Goal: Task Accomplishment & Management: Manage account settings

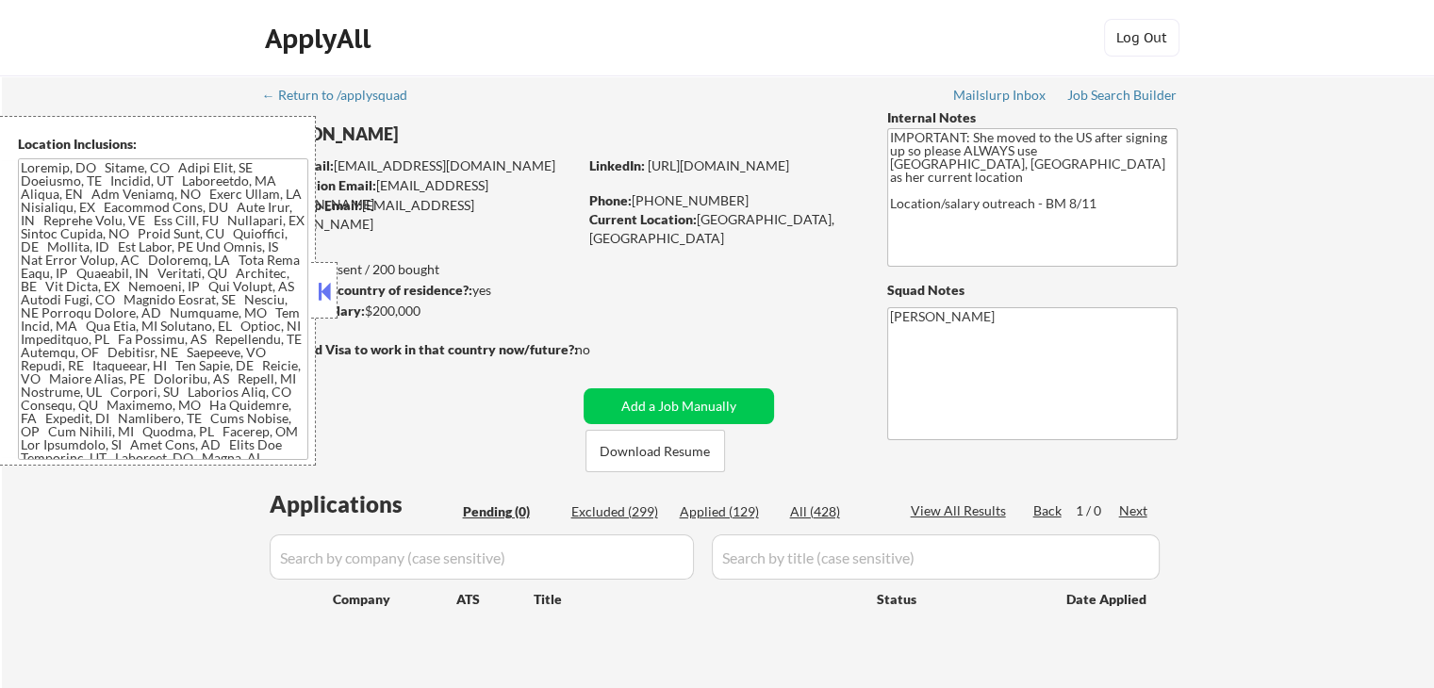
scroll to position [283, 0]
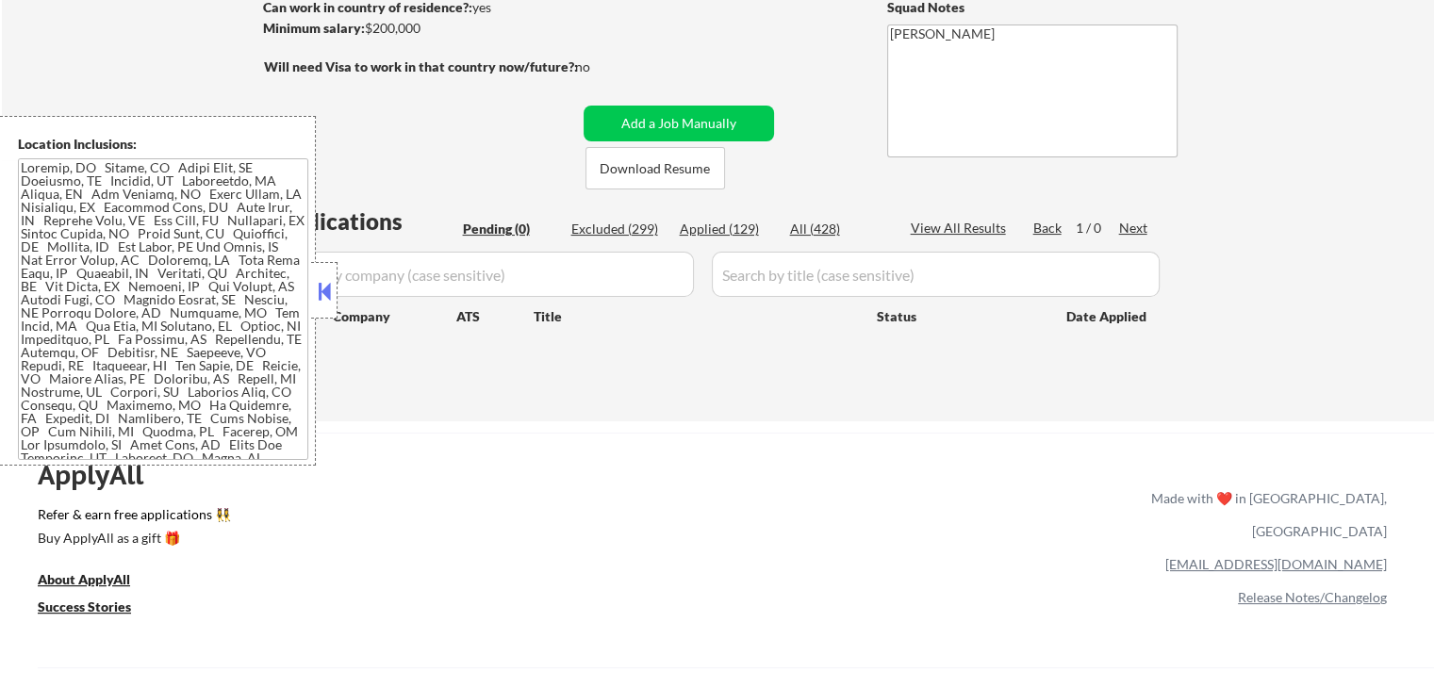
drag, startPoint x: 330, startPoint y: 296, endPoint x: 333, endPoint y: 280, distance: 16.3
click at [330, 291] on button at bounding box center [324, 291] width 21 height 28
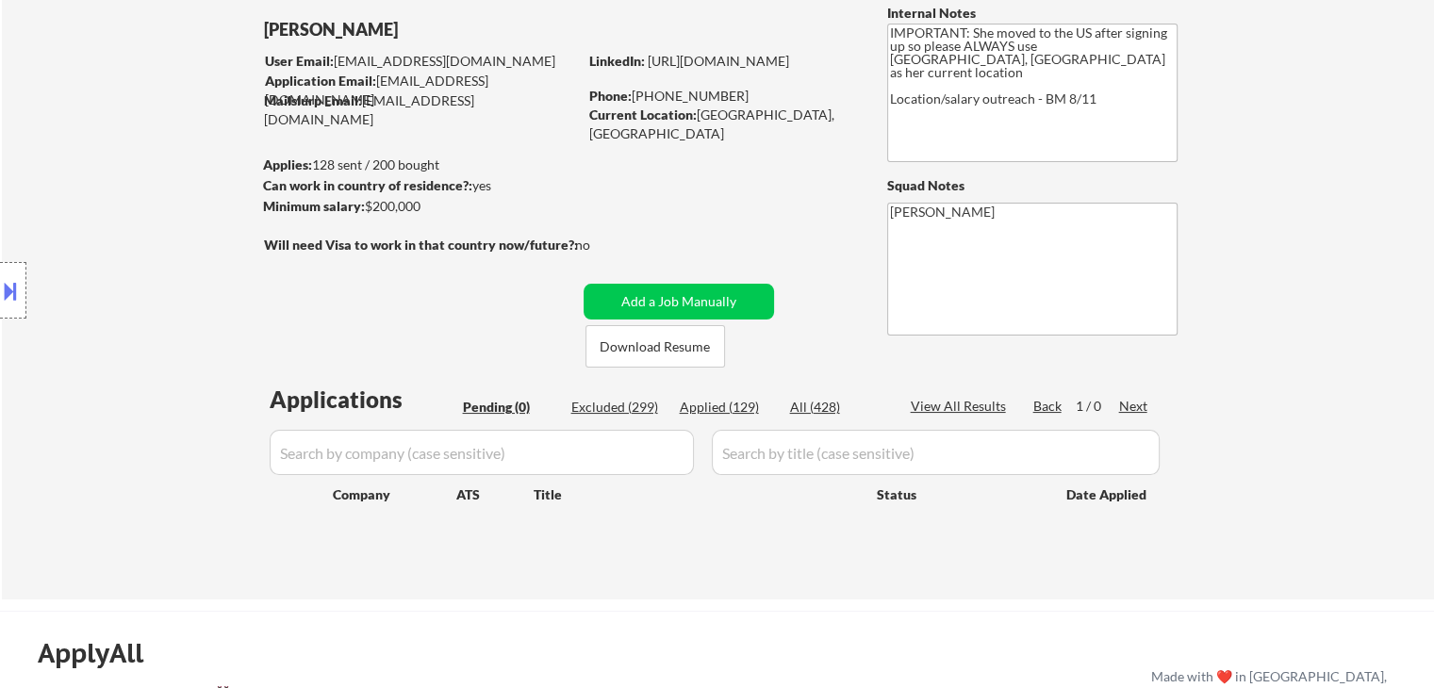
scroll to position [75, 0]
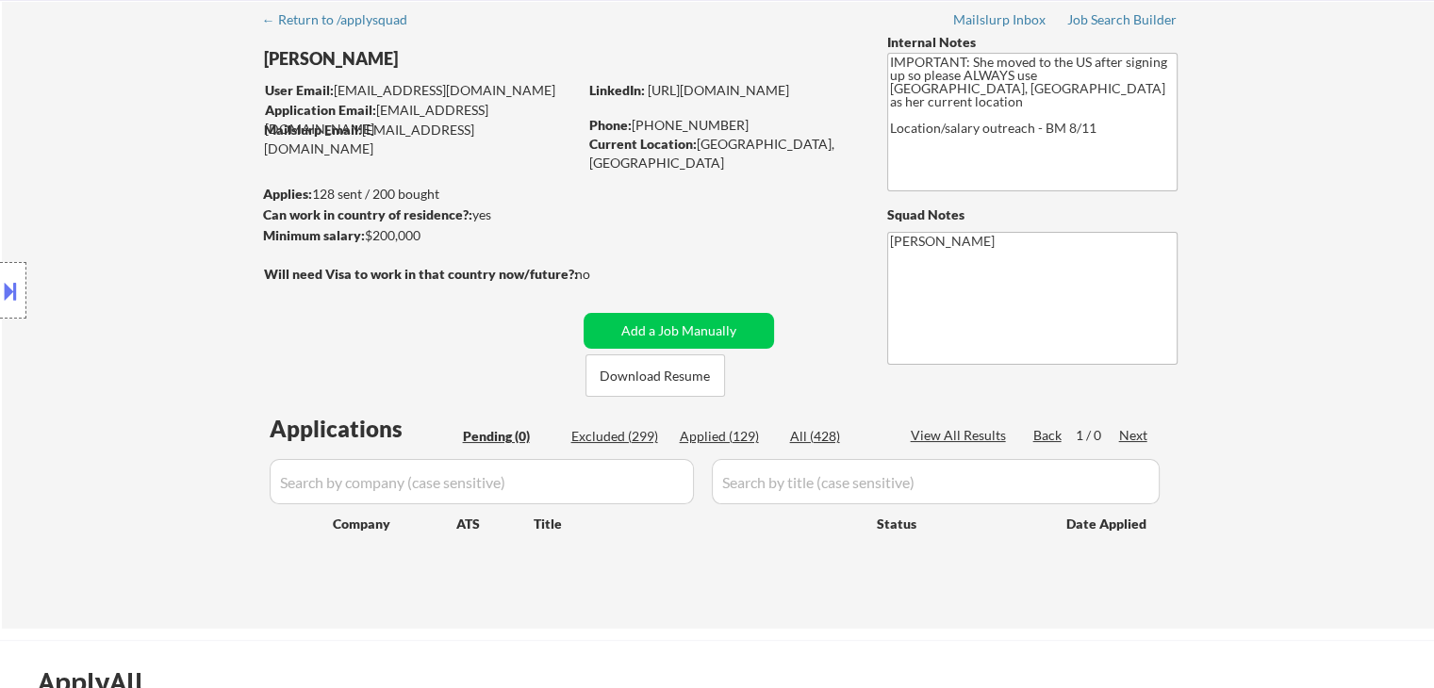
drag, startPoint x: 1097, startPoint y: 31, endPoint x: 1105, endPoint y: 17, distance: 16.5
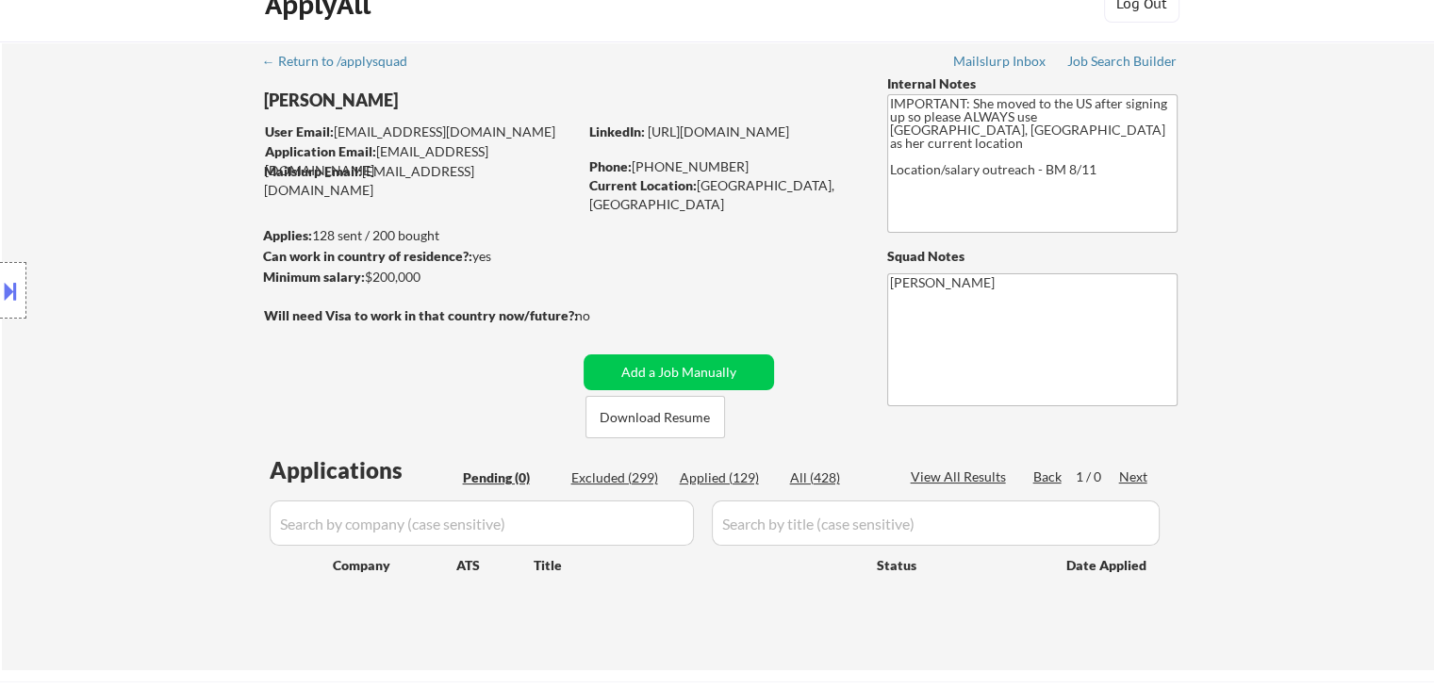
scroll to position [0, 0]
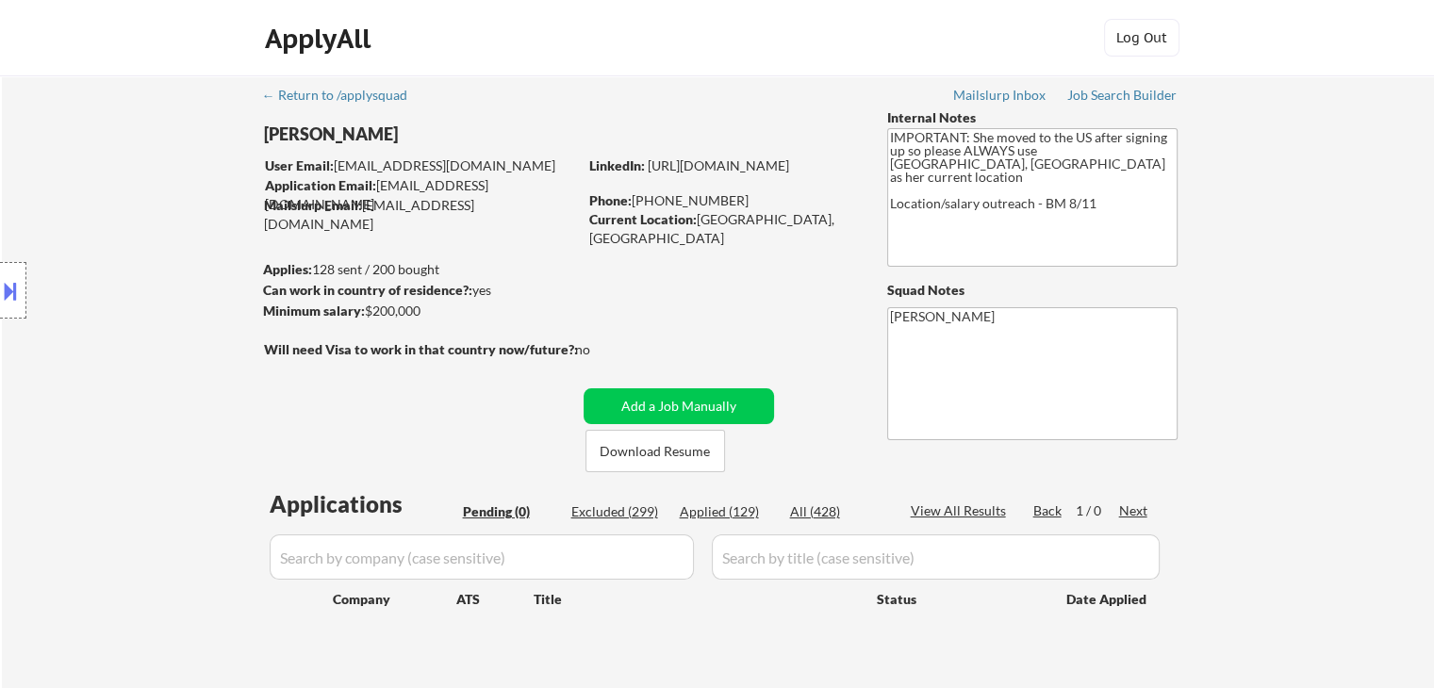
click at [460, 429] on div "← Return to /applysquad Mailslurp Inbox Job Search Builder [GEOGRAPHIC_DATA][PE…" at bounding box center [718, 382] width 941 height 614
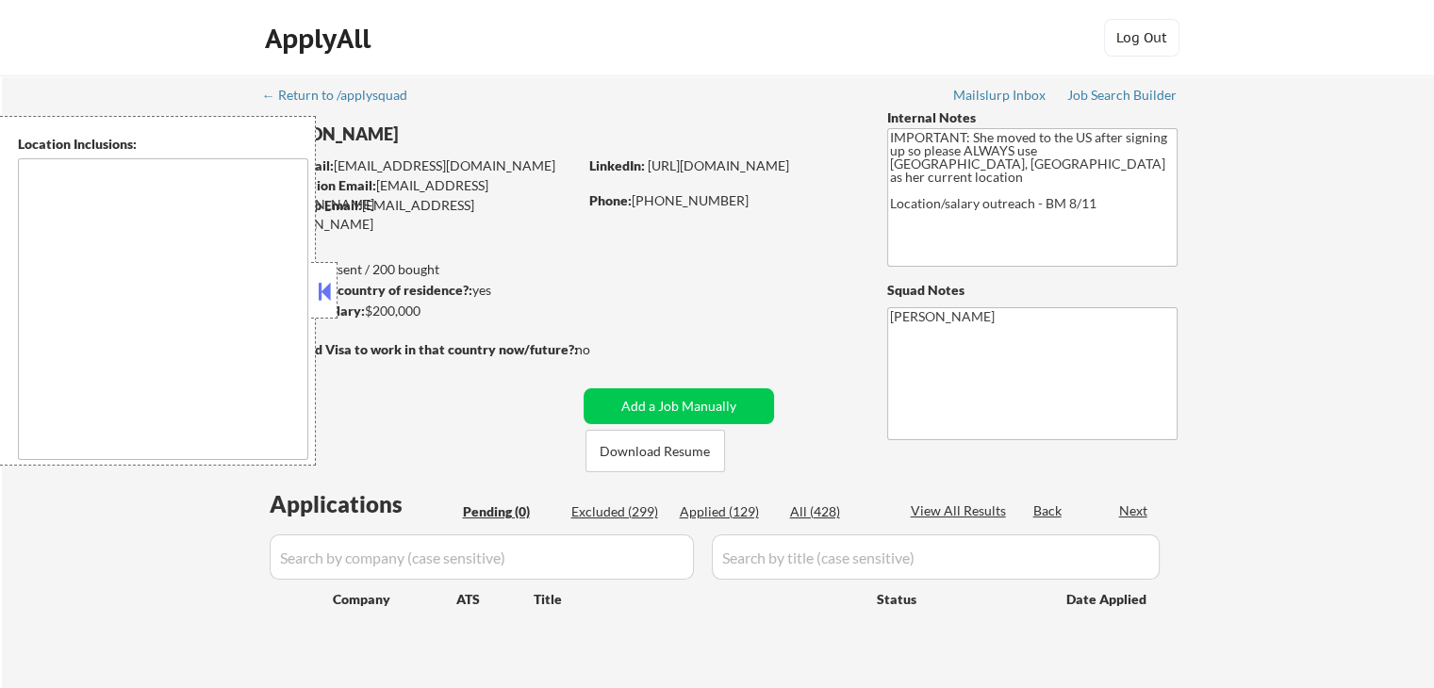
type textarea "[GEOGRAPHIC_DATA], [GEOGRAPHIC_DATA] [GEOGRAPHIC_DATA], [GEOGRAPHIC_DATA] [GEOG…"
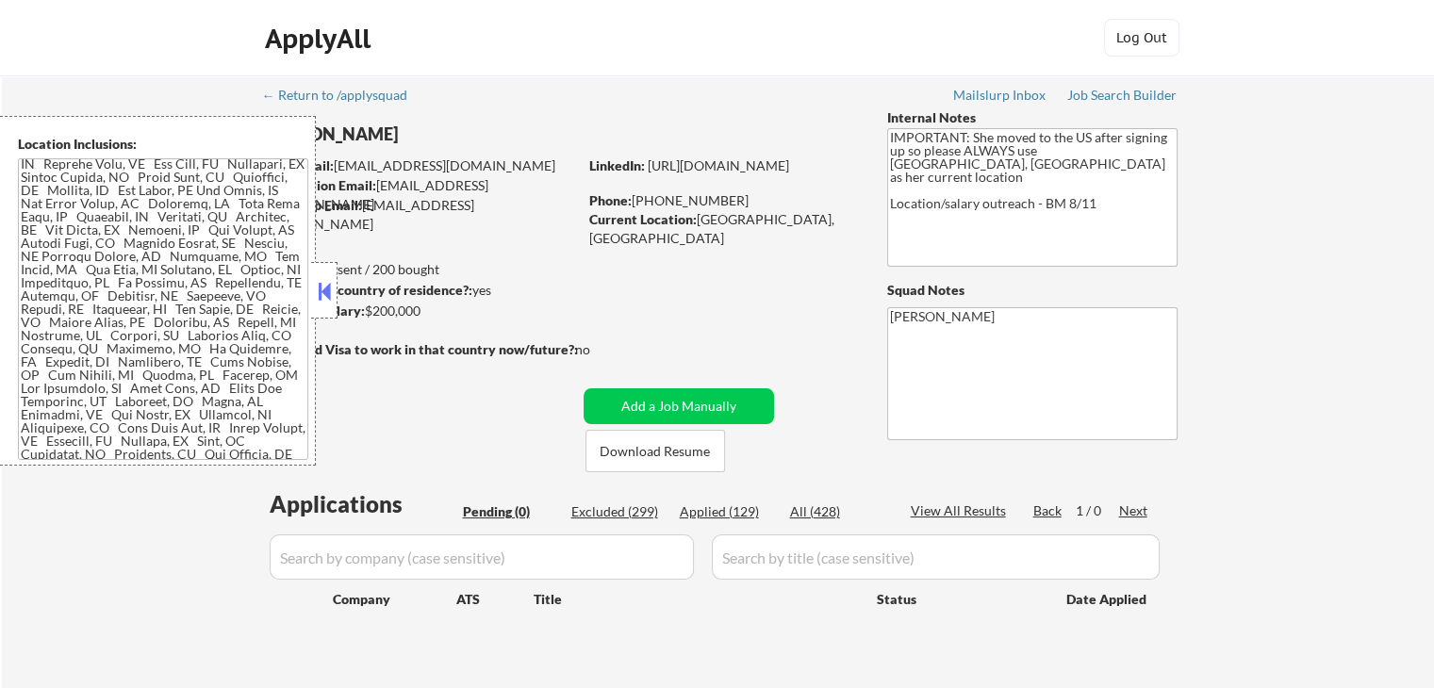
scroll to position [139, 0]
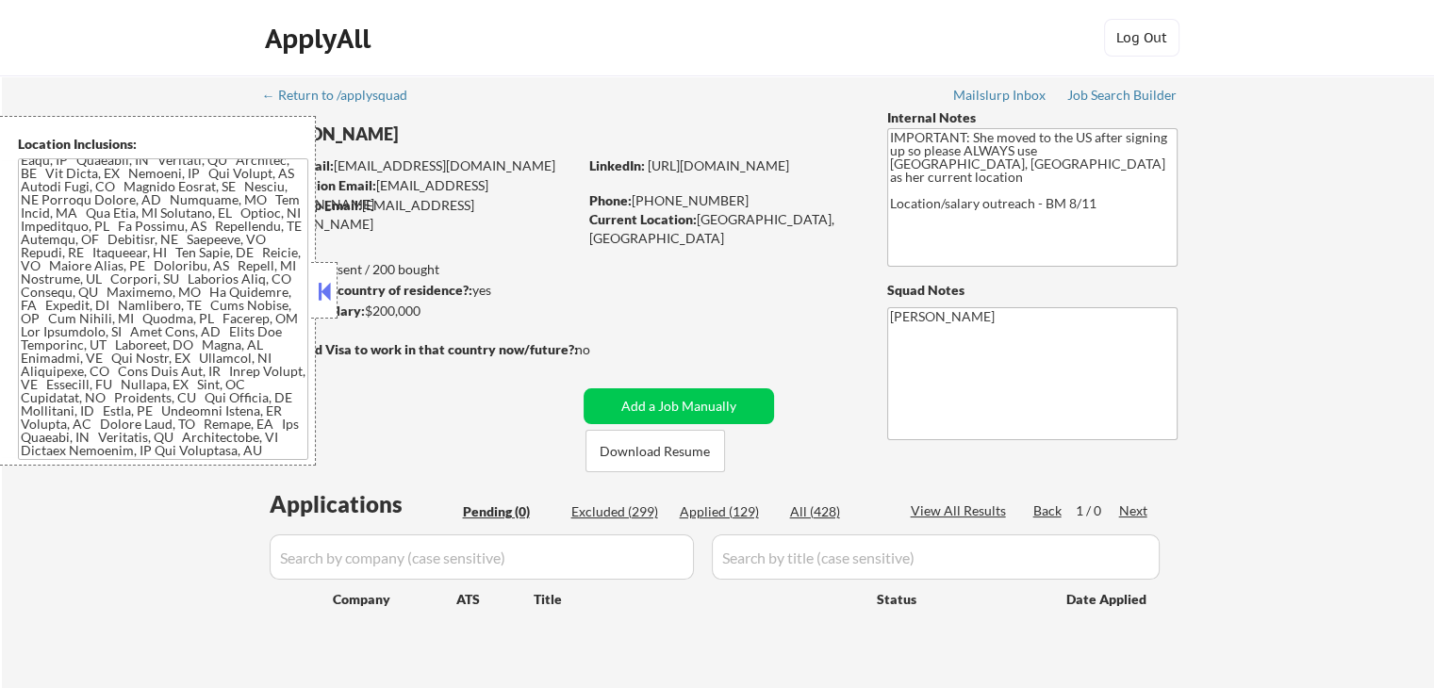
click at [327, 286] on button at bounding box center [324, 291] width 21 height 28
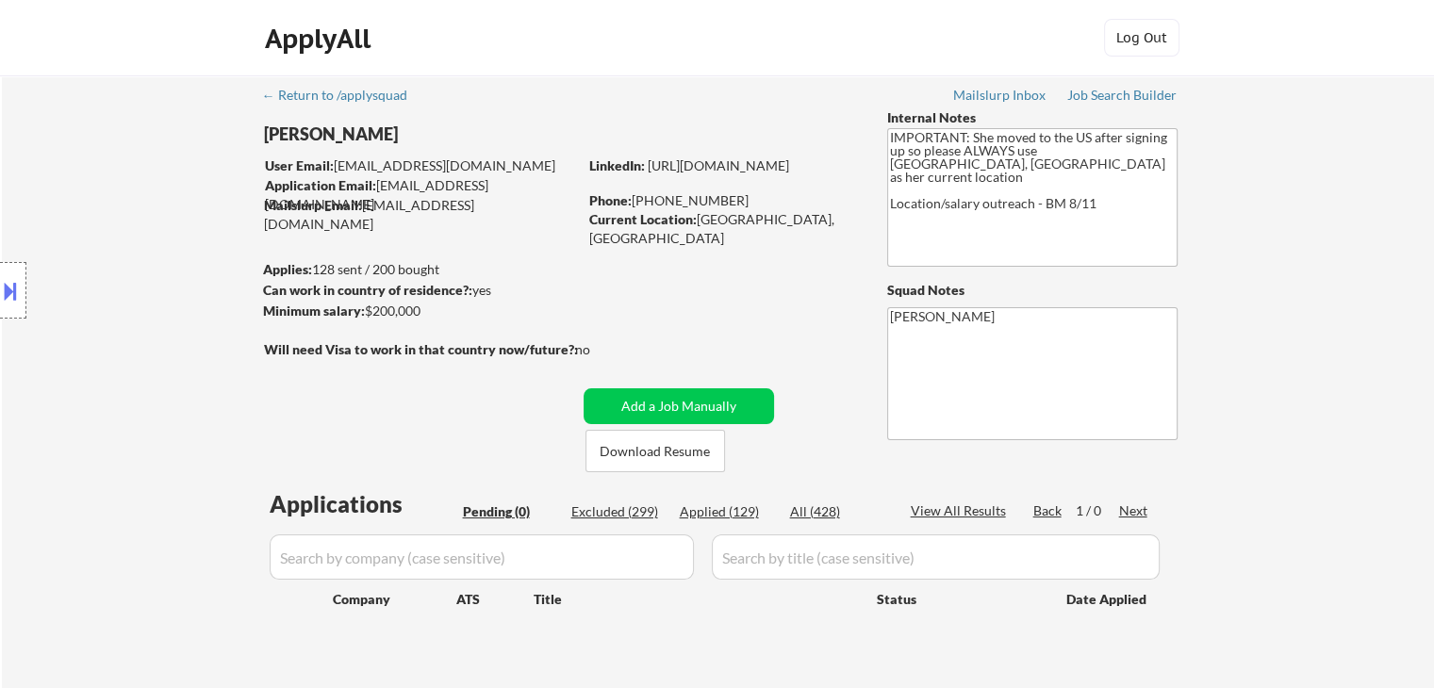
click at [439, 254] on div "← Return to /applysquad Mailslurp Inbox Job Search Builder [GEOGRAPHIC_DATA][PE…" at bounding box center [718, 382] width 941 height 614
click at [340, 250] on div "← Return to /applysquad Mailslurp Inbox Job Search Builder [GEOGRAPHIC_DATA][PE…" at bounding box center [718, 382] width 941 height 614
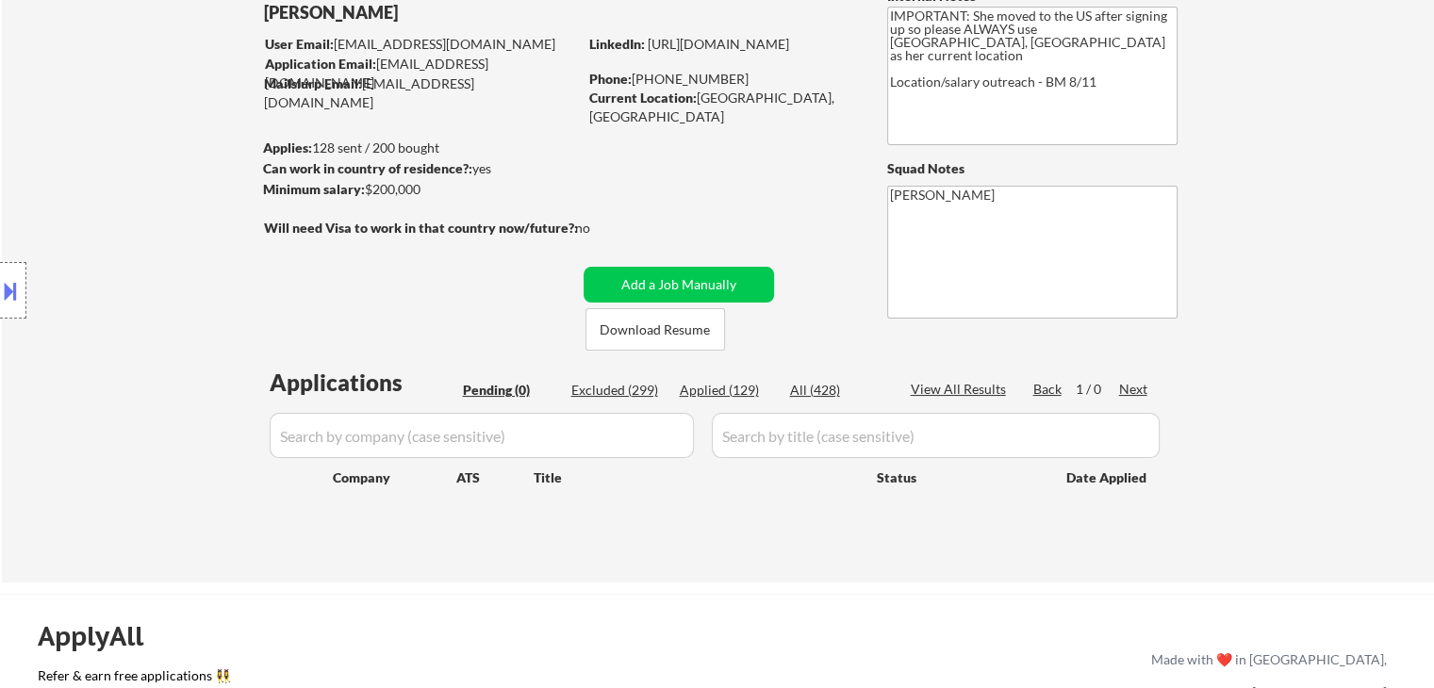
scroll to position [189, 0]
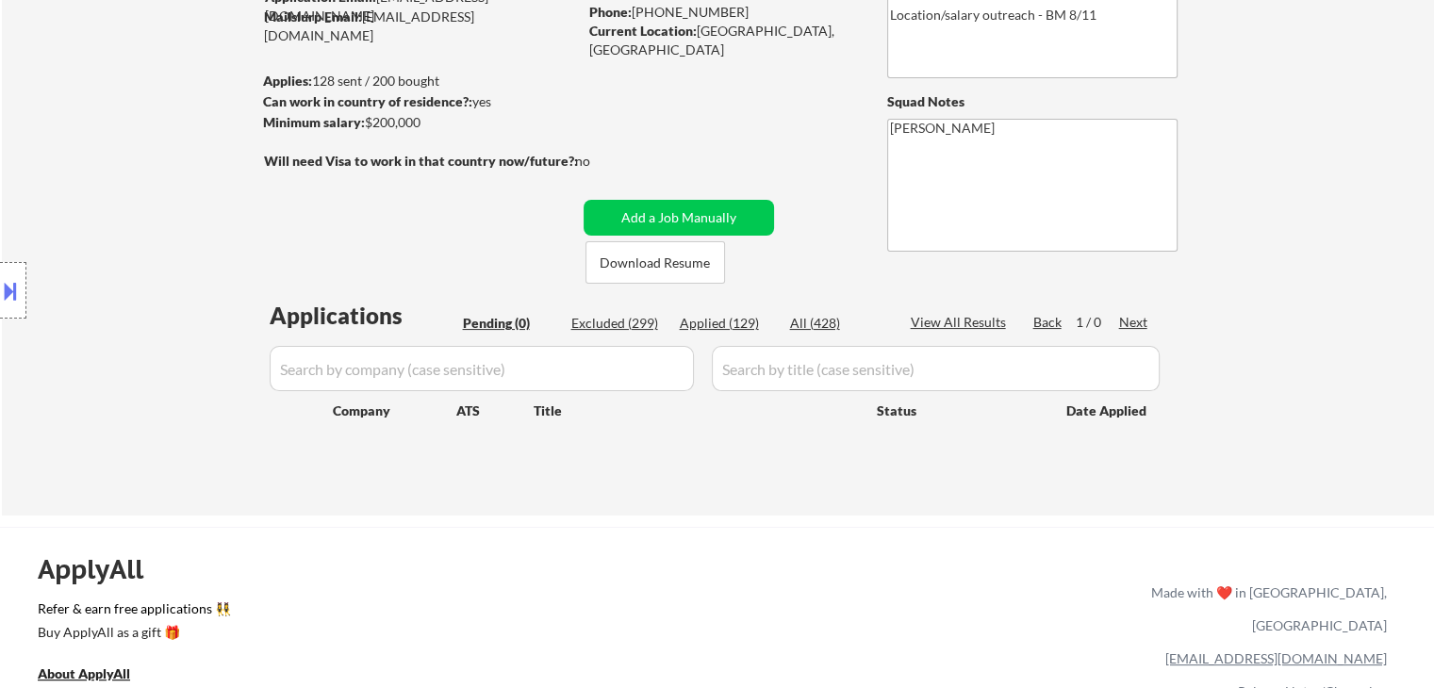
click at [174, 253] on div "Location Inclusions:" at bounding box center [169, 291] width 338 height 350
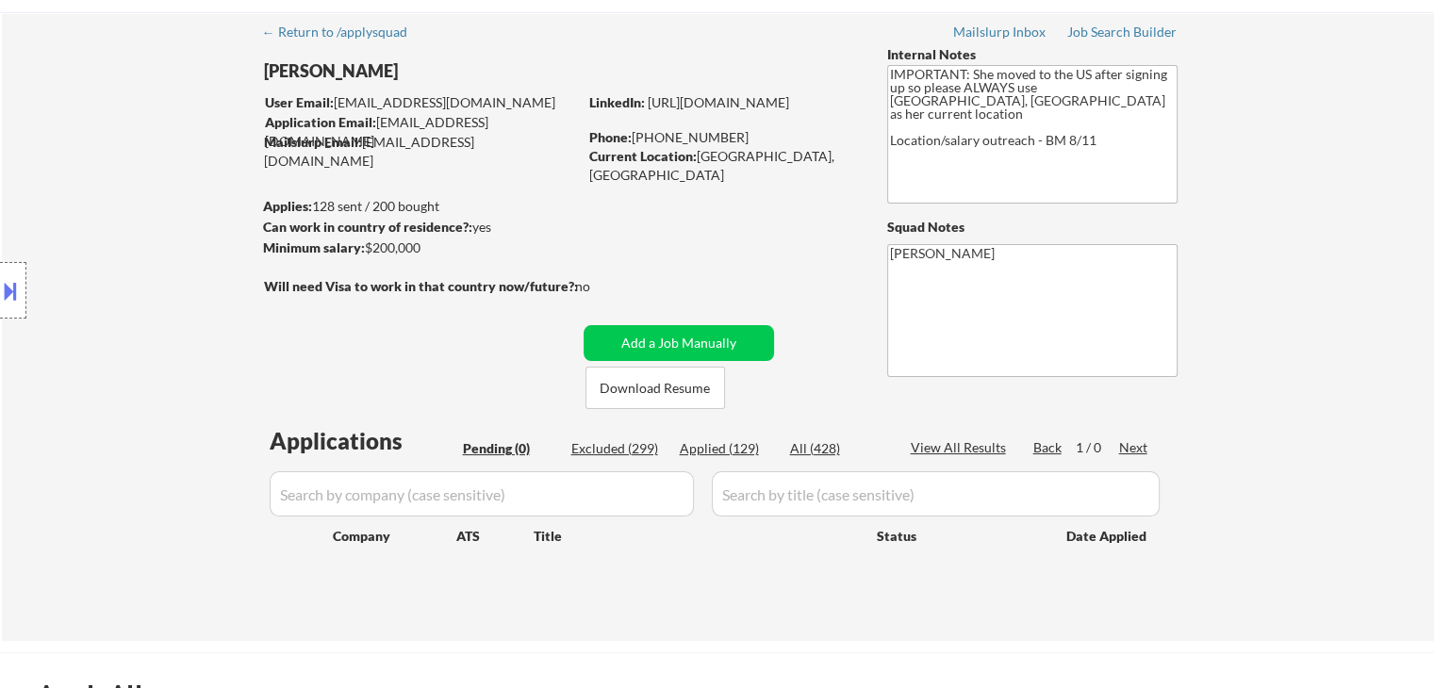
scroll to position [0, 0]
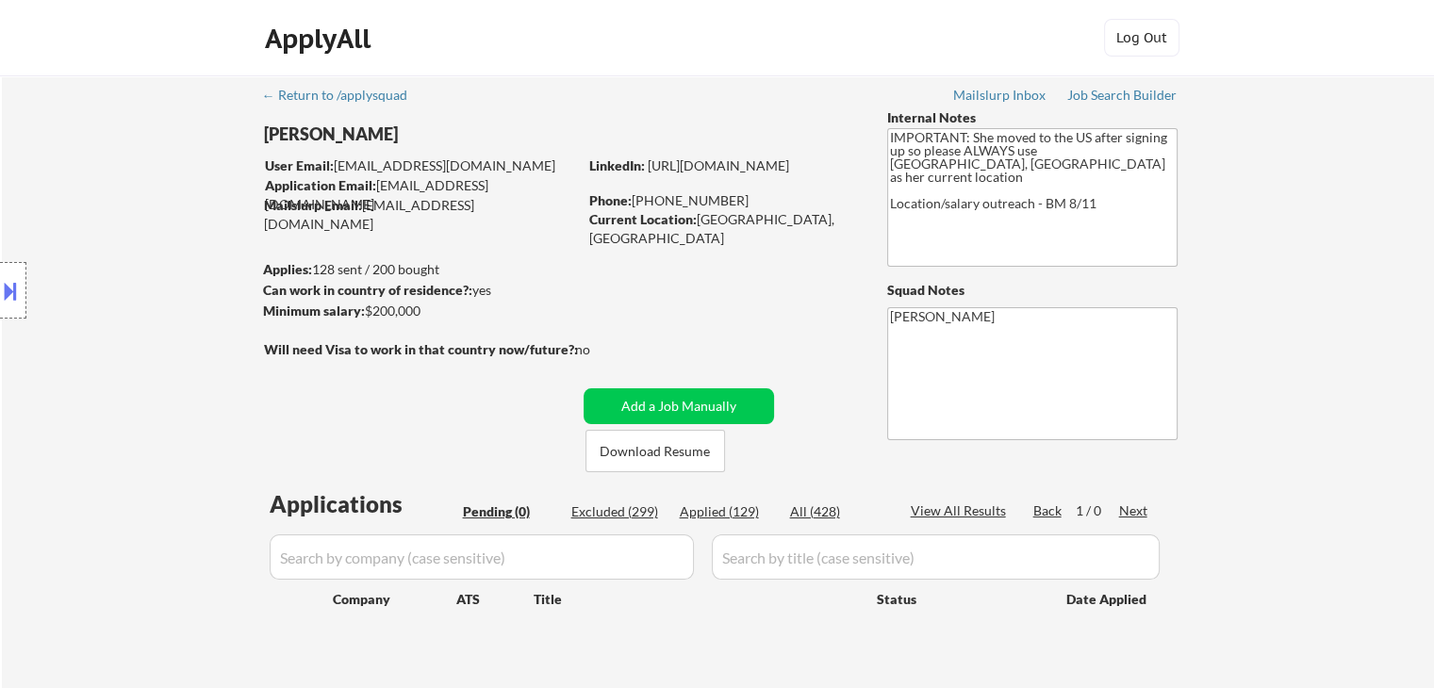
click at [181, 236] on div "Location Inclusions:" at bounding box center [169, 291] width 338 height 350
click at [160, 235] on div "Location Inclusions:" at bounding box center [169, 291] width 338 height 350
click at [155, 224] on div "Location Inclusions:" at bounding box center [169, 291] width 338 height 350
click at [153, 224] on div "Location Inclusions:" at bounding box center [169, 291] width 338 height 350
click at [143, 221] on div "Location Inclusions:" at bounding box center [169, 291] width 338 height 350
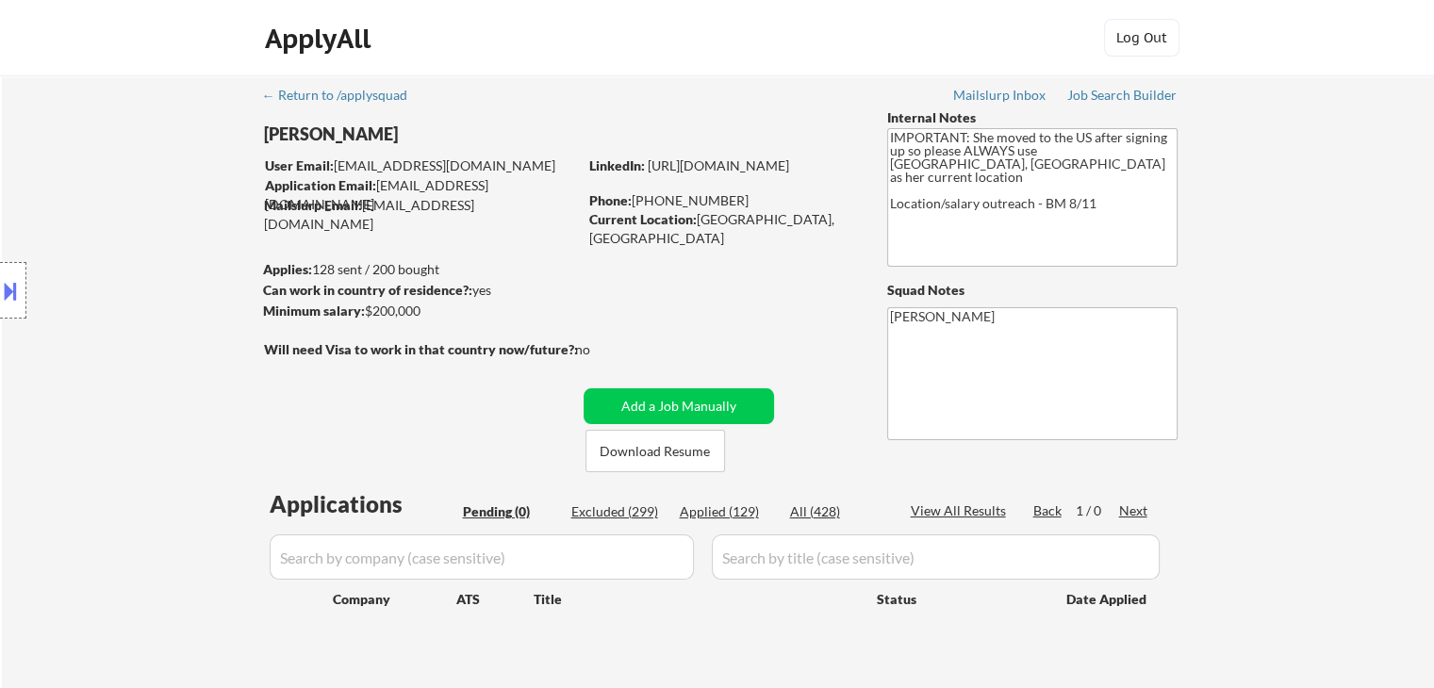
click at [143, 221] on div "Location Inclusions:" at bounding box center [169, 291] width 338 height 350
click at [143, 222] on div "Location Inclusions:" at bounding box center [169, 291] width 338 height 350
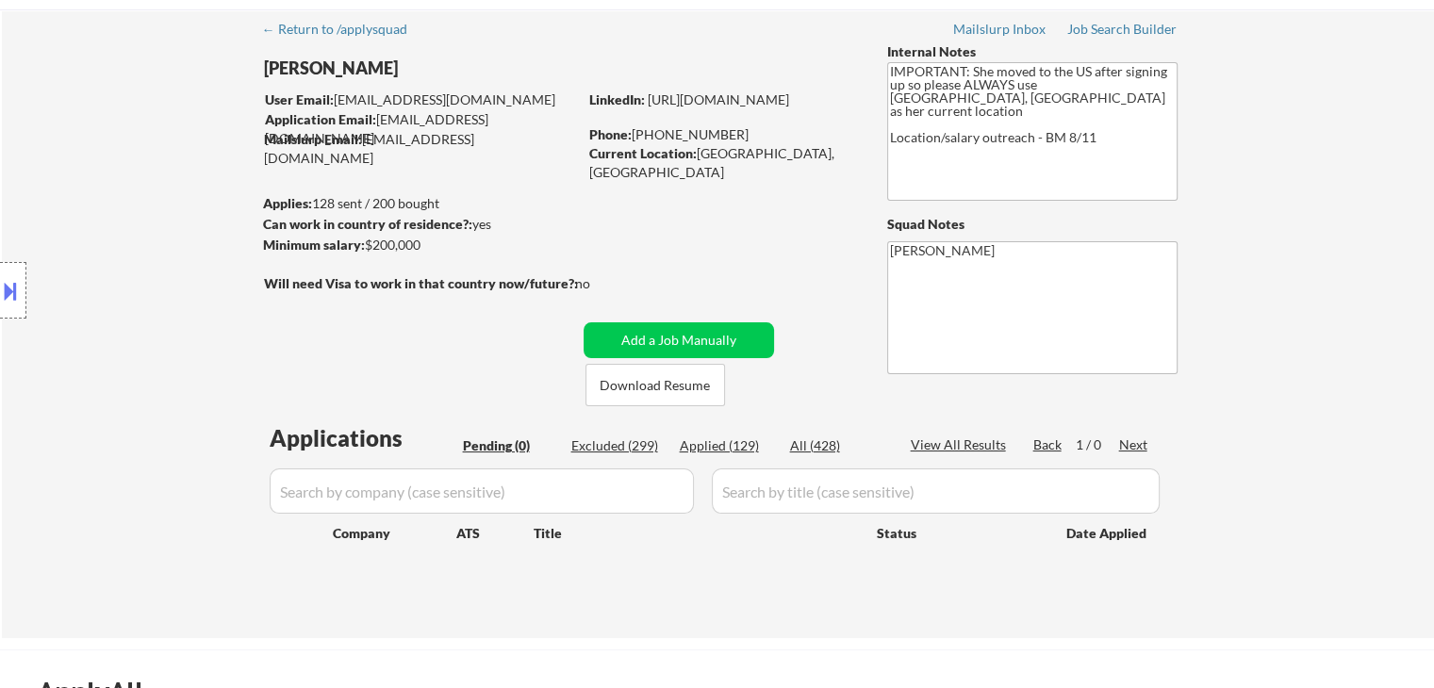
scroll to position [94, 0]
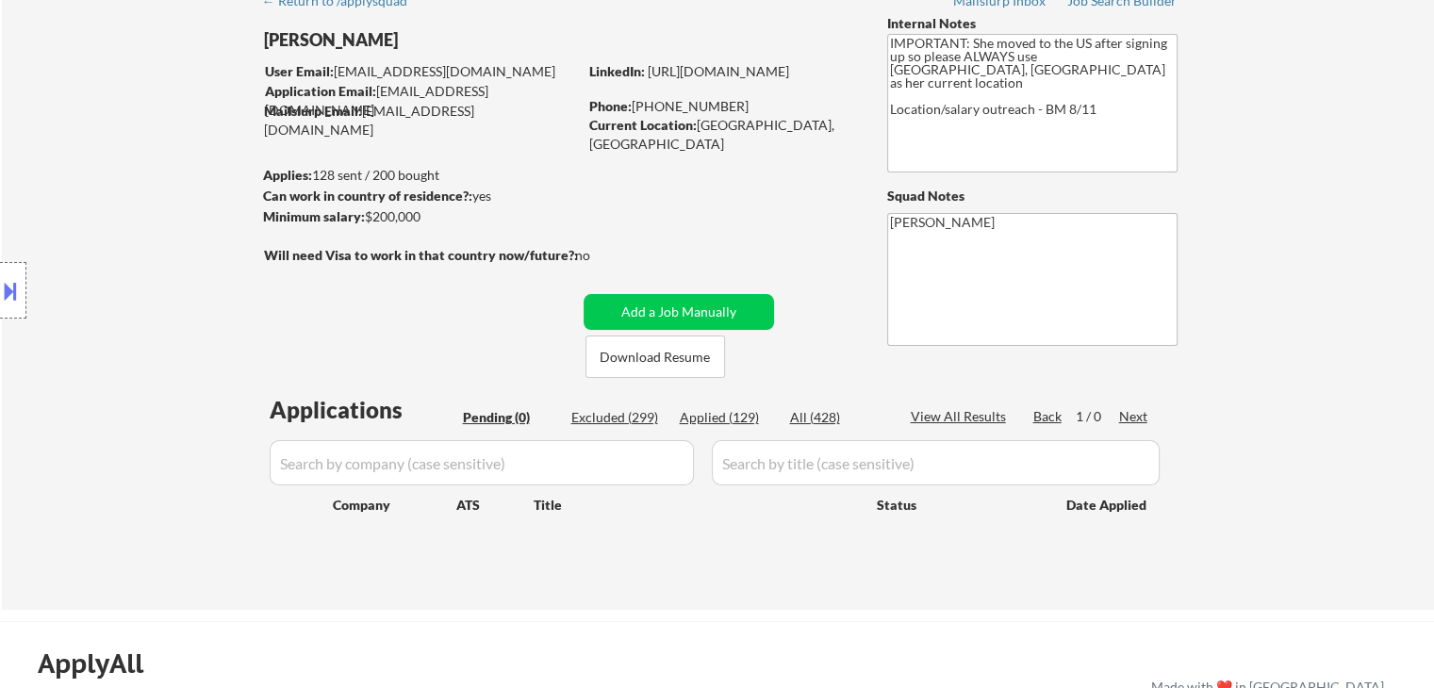
click at [143, 222] on div "Location Inclusions:" at bounding box center [169, 291] width 338 height 350
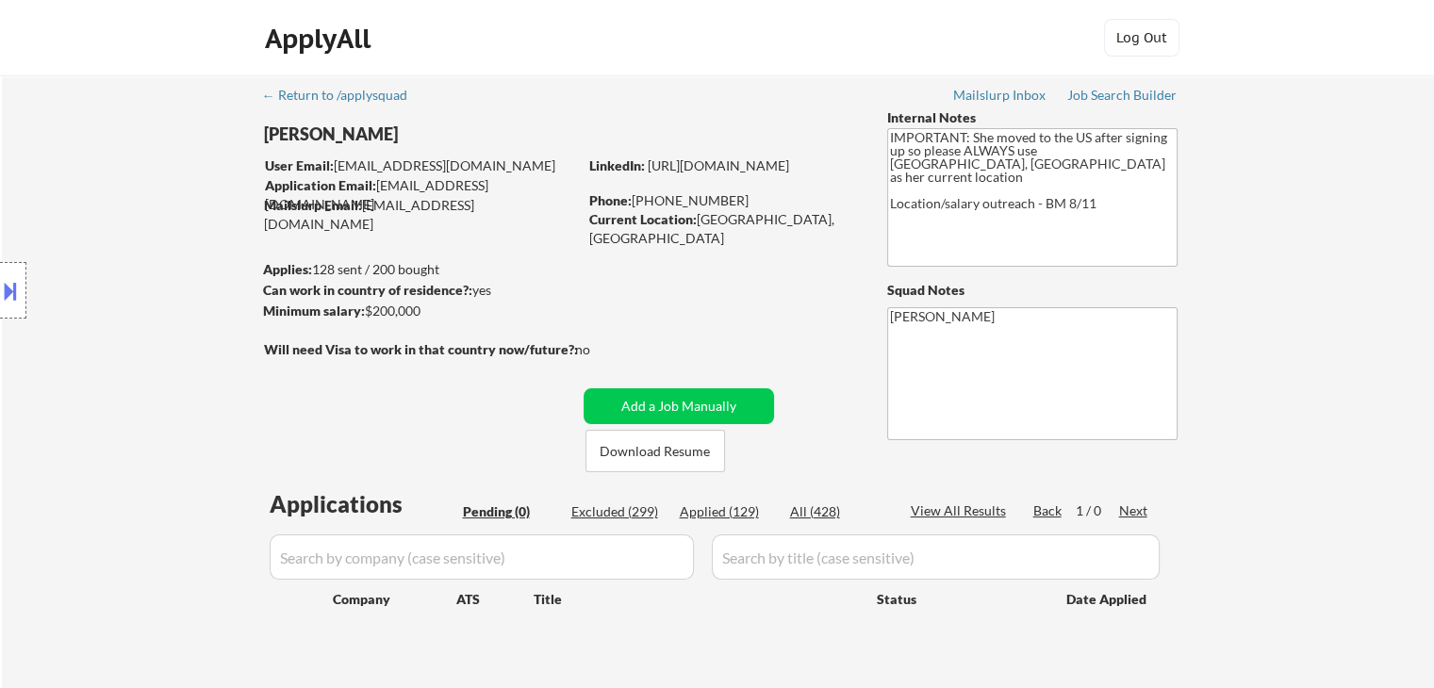
drag, startPoint x: 407, startPoint y: 309, endPoint x: 366, endPoint y: 322, distance: 43.3
click at [366, 322] on div "← Return to /applysquad Mailslurp Inbox Job Search Builder [GEOGRAPHIC_DATA][PE…" at bounding box center [718, 382] width 941 height 614
click at [168, 292] on div "Location Inclusions:" at bounding box center [169, 291] width 338 height 350
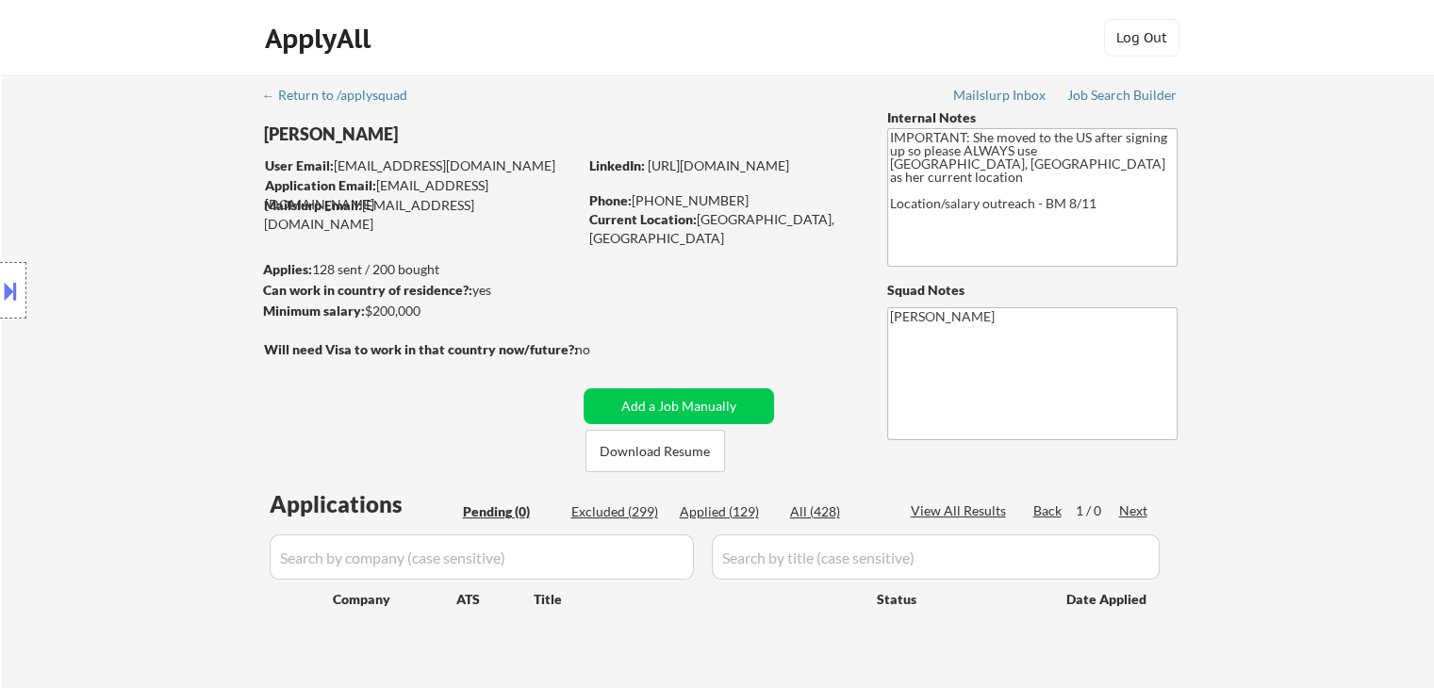
click at [168, 292] on div "Location Inclusions:" at bounding box center [169, 291] width 338 height 350
drag, startPoint x: 157, startPoint y: 266, endPoint x: 165, endPoint y: 273, distance: 10.8
click at [162, 273] on div "Location Inclusions:" at bounding box center [169, 291] width 338 height 350
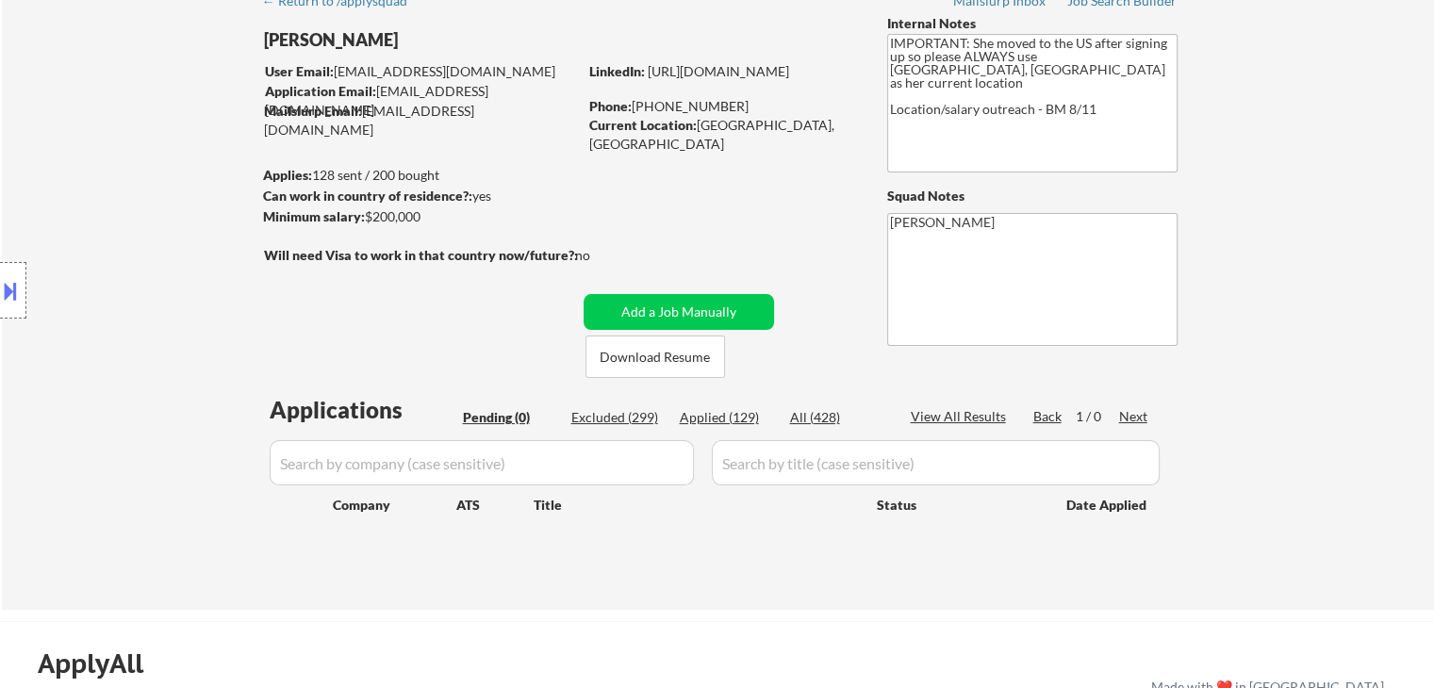
click at [166, 273] on div "Location Inclusions:" at bounding box center [169, 291] width 338 height 350
click at [167, 277] on div "Location Inclusions:" at bounding box center [169, 291] width 338 height 350
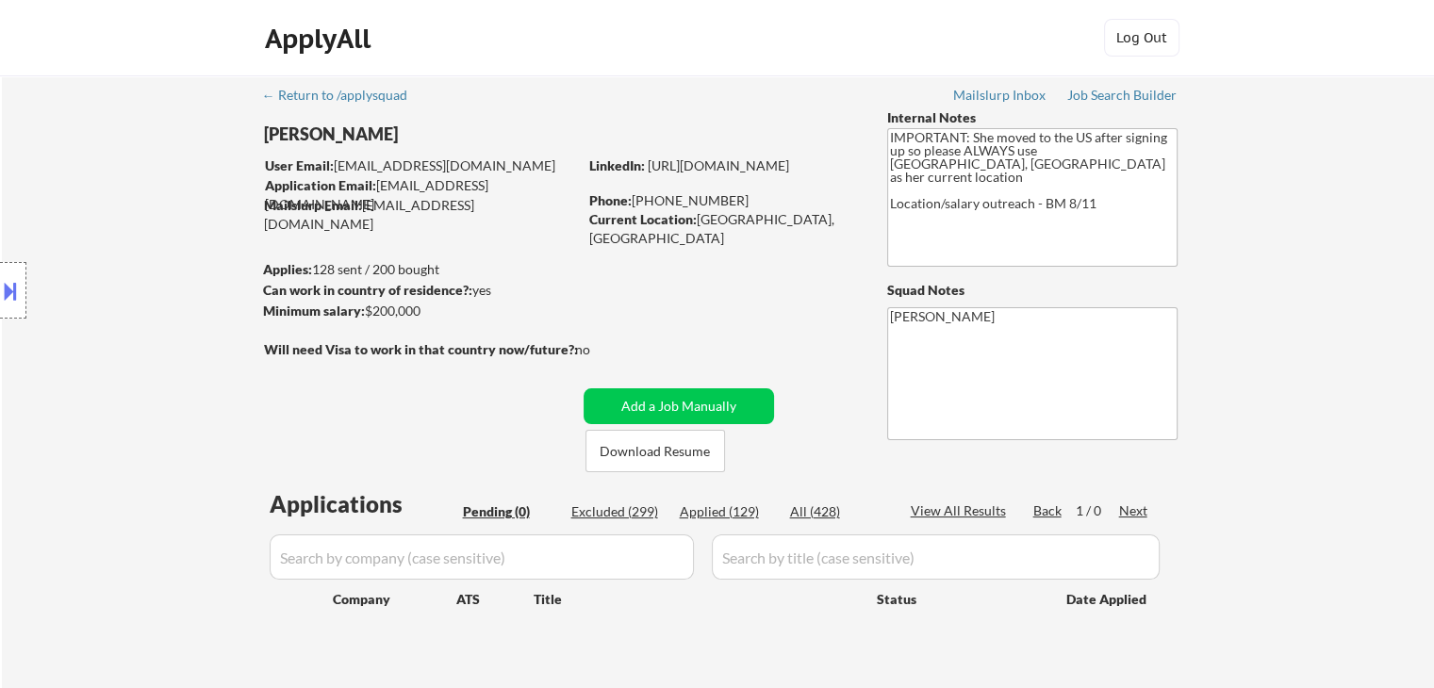
click at [168, 278] on div "Location Inclusions:" at bounding box center [169, 291] width 338 height 350
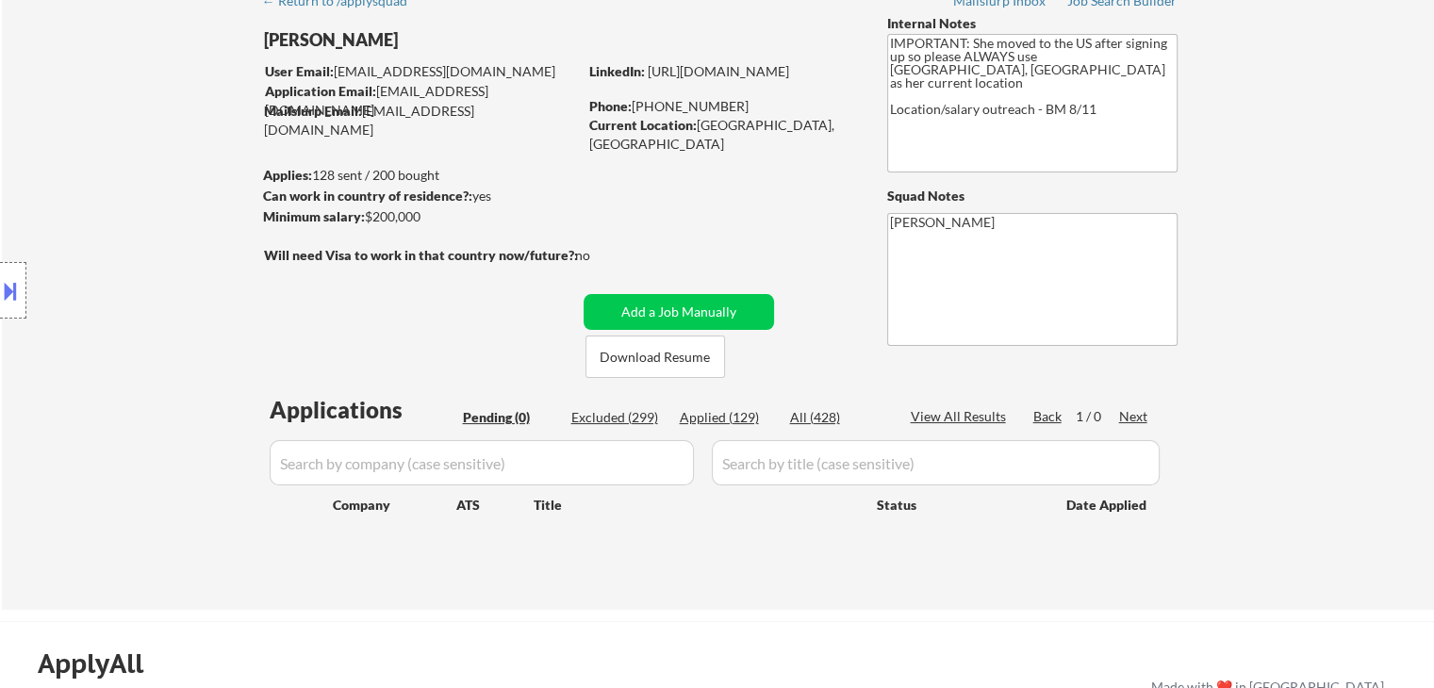
click at [169, 278] on div "Location Inclusions:" at bounding box center [169, 291] width 338 height 350
click at [170, 278] on div "Location Inclusions:" at bounding box center [169, 291] width 338 height 350
click at [170, 280] on div "Location Inclusions:" at bounding box center [169, 291] width 338 height 350
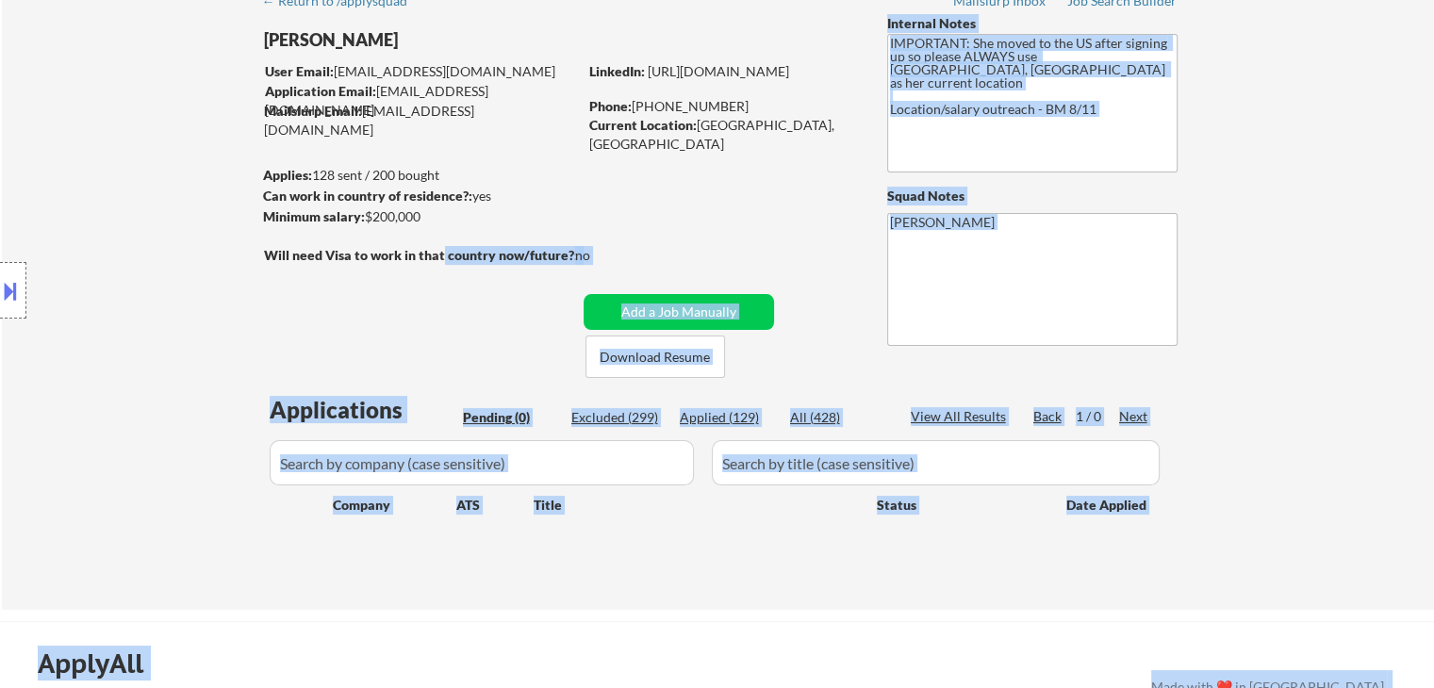
drag, startPoint x: 408, startPoint y: 258, endPoint x: 264, endPoint y: 247, distance: 144.7
click at [272, 248] on body "← Return to /applysquad Mailslurp Inbox Job Search Builder [GEOGRAPHIC_DATA][PE…" at bounding box center [717, 250] width 1434 height 688
click at [241, 264] on div "Location Inclusions:" at bounding box center [169, 291] width 338 height 350
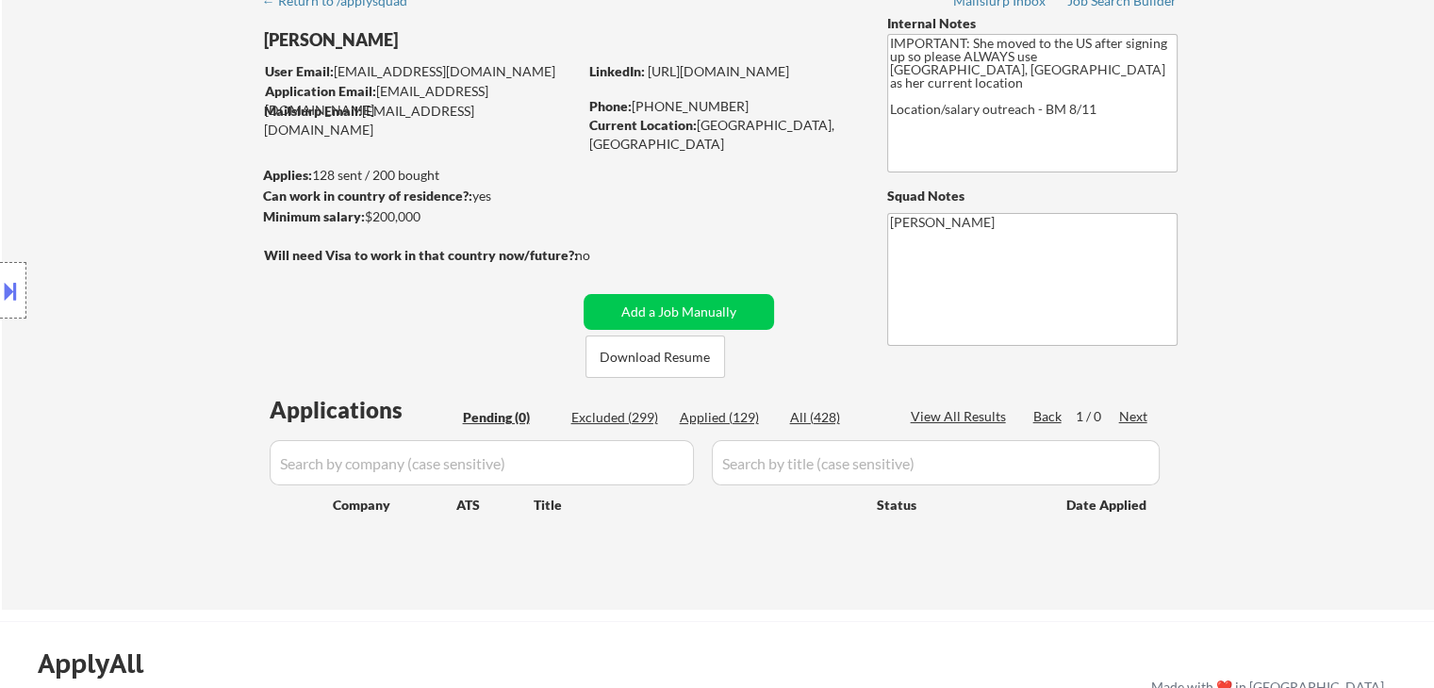
click at [185, 262] on div "Location Inclusions:" at bounding box center [169, 291] width 338 height 350
click at [179, 244] on div "Location Inclusions:" at bounding box center [169, 291] width 338 height 350
click at [179, 245] on div "Location Inclusions:" at bounding box center [169, 291] width 338 height 350
click at [204, 235] on div "Location Inclusions:" at bounding box center [169, 291] width 338 height 350
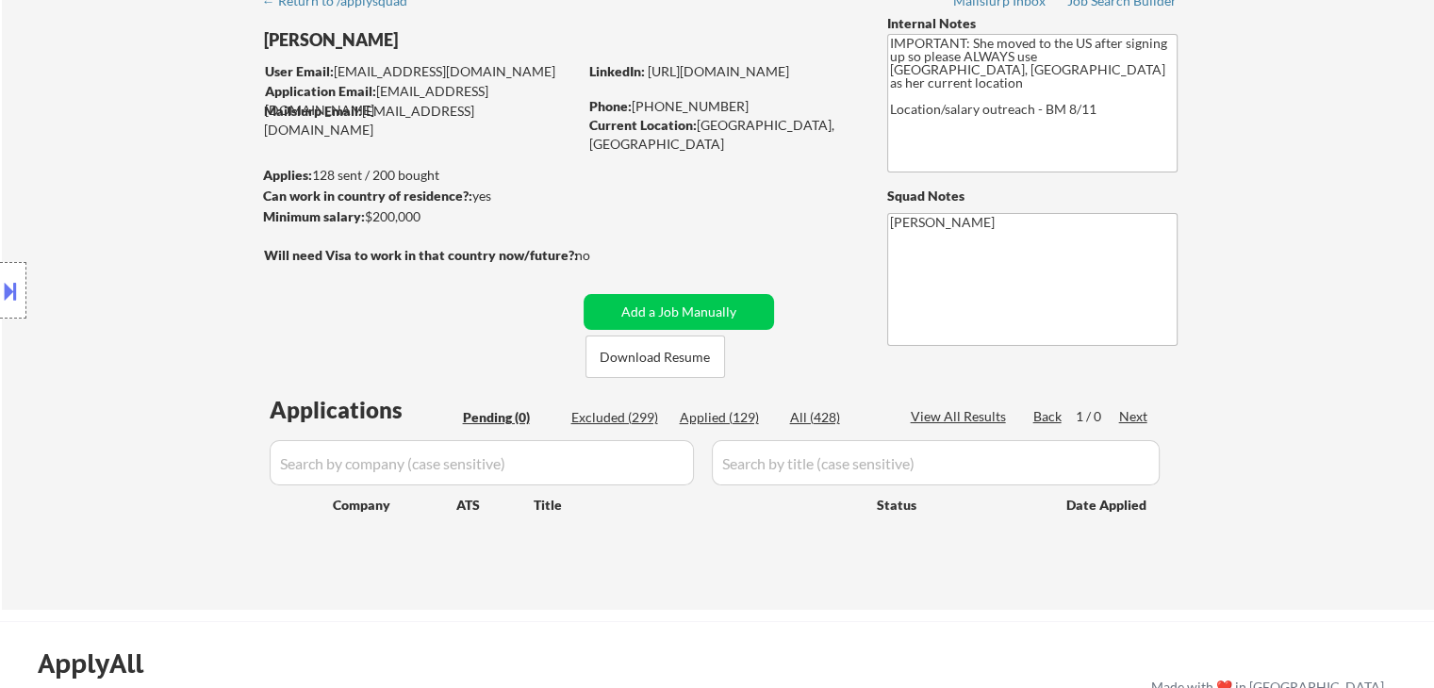
click at [205, 235] on div "Location Inclusions:" at bounding box center [169, 291] width 338 height 350
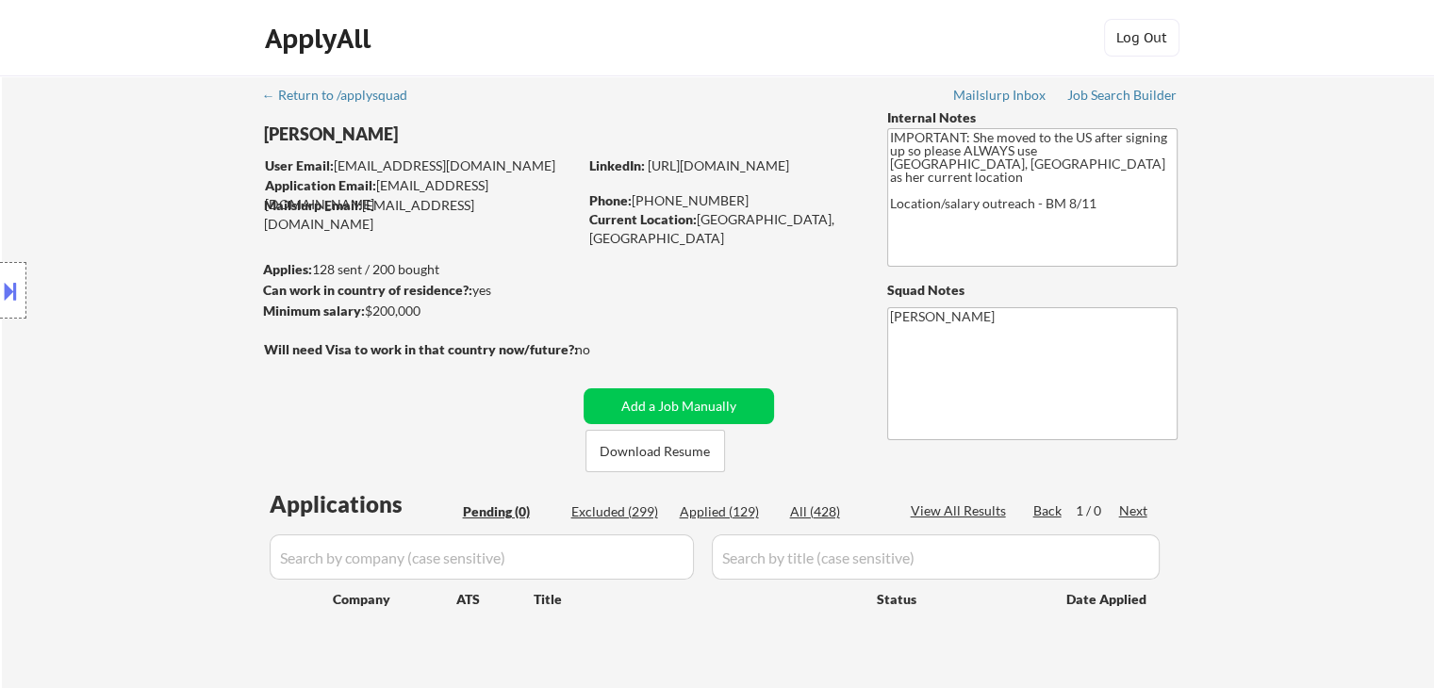
click at [205, 235] on div "Location Inclusions:" at bounding box center [169, 291] width 338 height 350
click at [206, 236] on div "Location Inclusions:" at bounding box center [169, 291] width 338 height 350
click at [207, 236] on div "Location Inclusions:" at bounding box center [169, 291] width 338 height 350
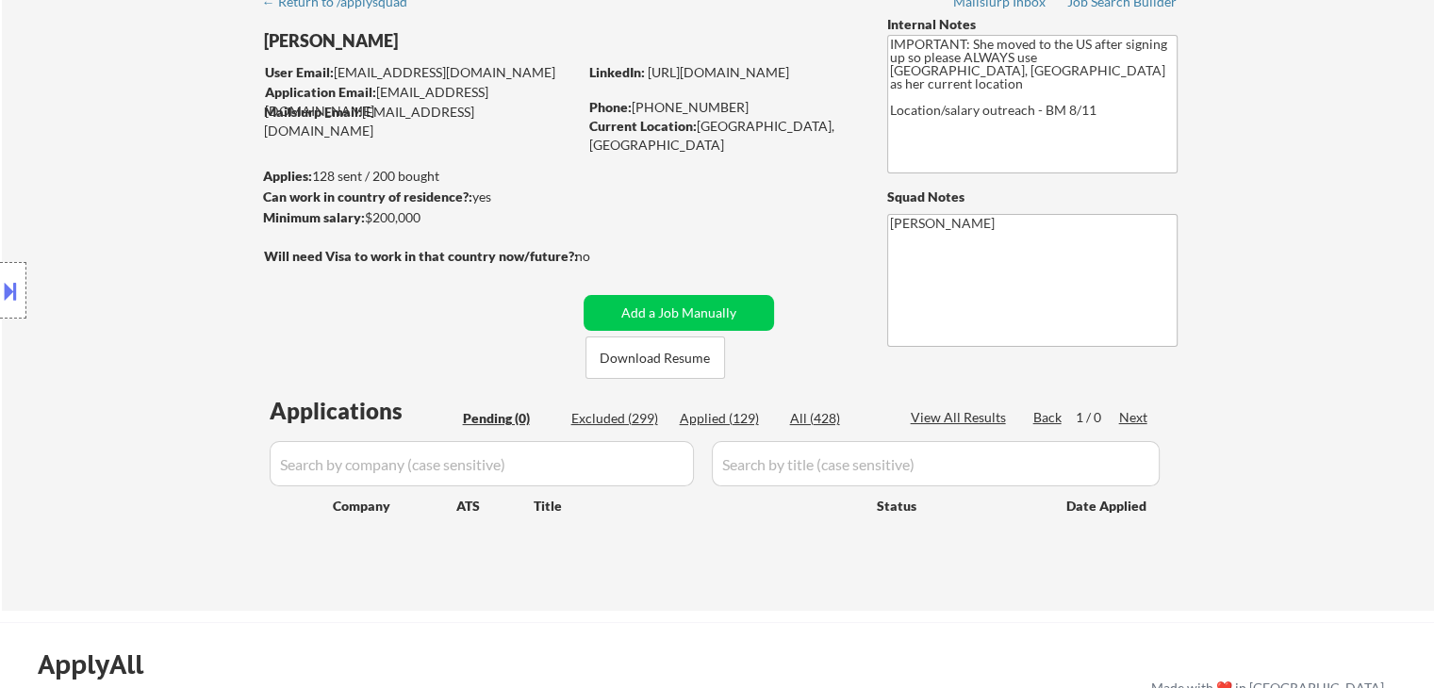
scroll to position [94, 0]
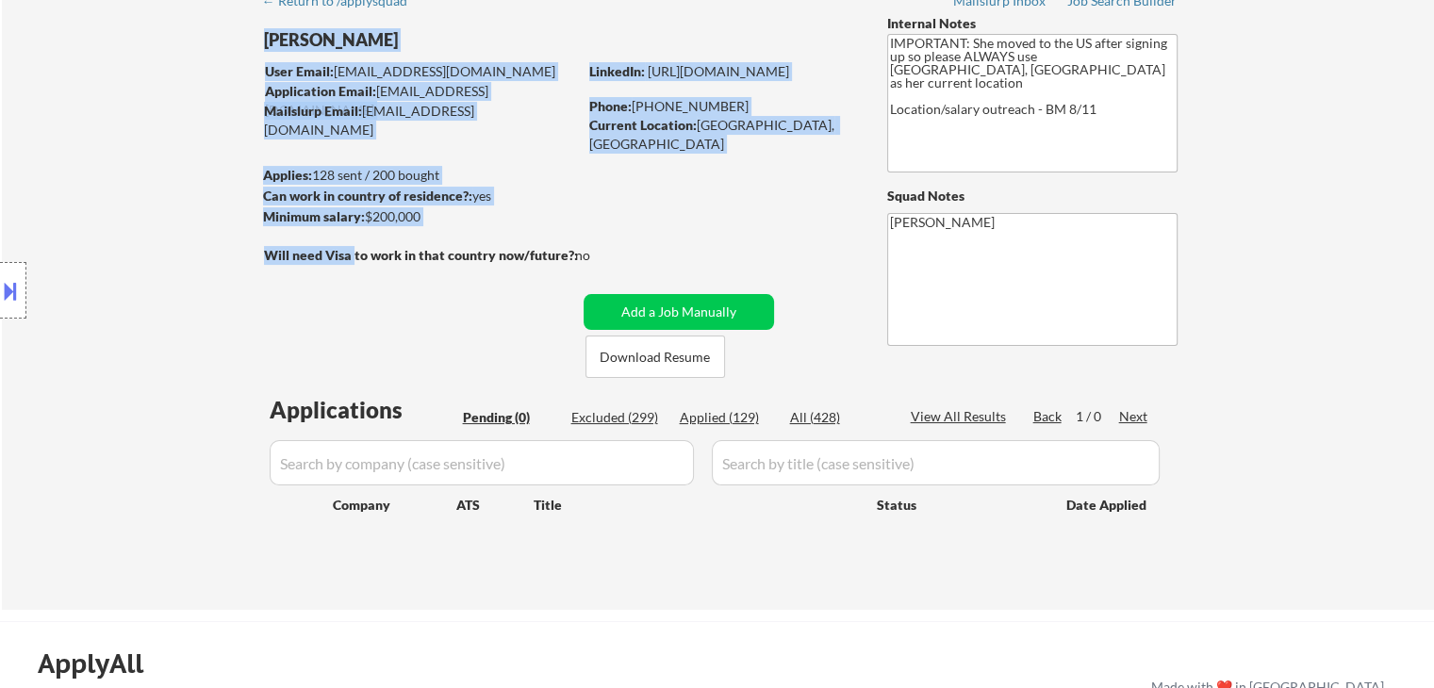
drag, startPoint x: 354, startPoint y: 261, endPoint x: 552, endPoint y: 280, distance: 198.9
click at [552, 280] on div "← Return to /applysquad Mailslurp Inbox Job Search Builder [GEOGRAPHIC_DATA][PE…" at bounding box center [718, 288] width 941 height 614
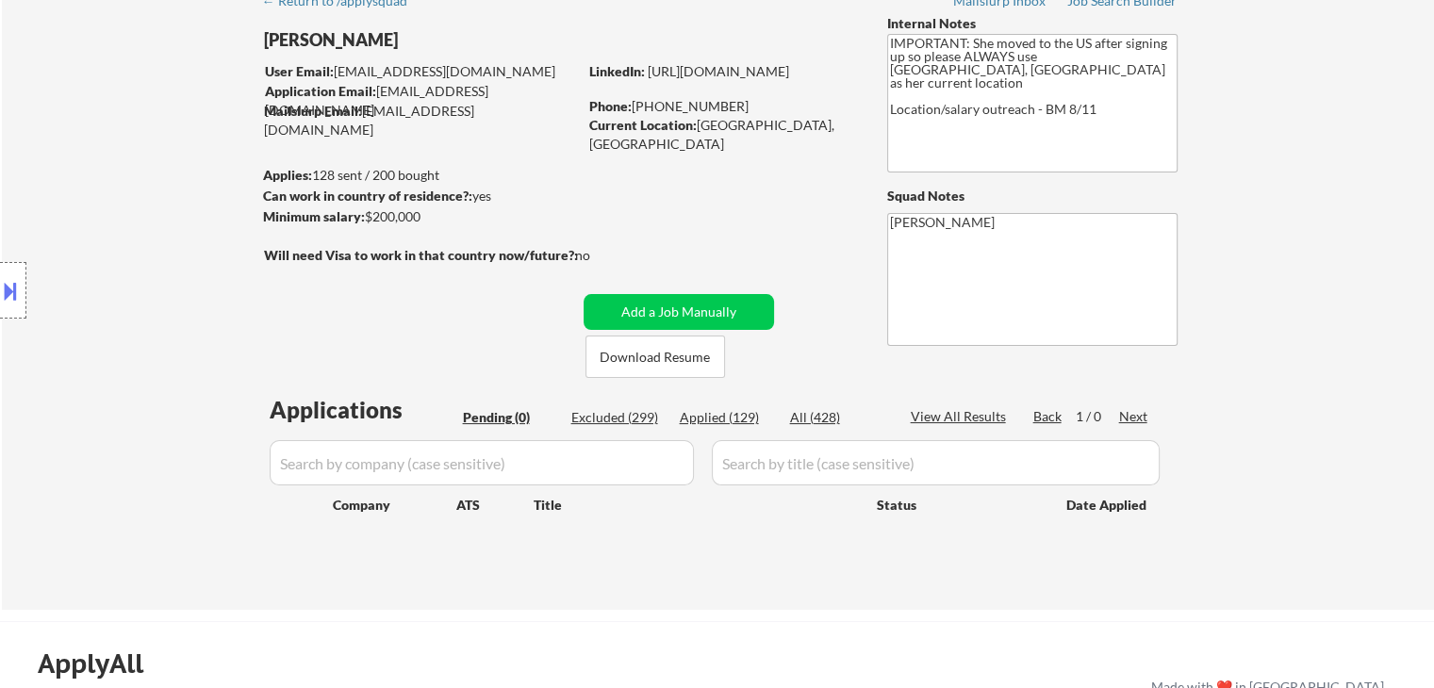
click at [443, 260] on strong "Will need Visa to work in that country now/future?:" at bounding box center [421, 255] width 314 height 16
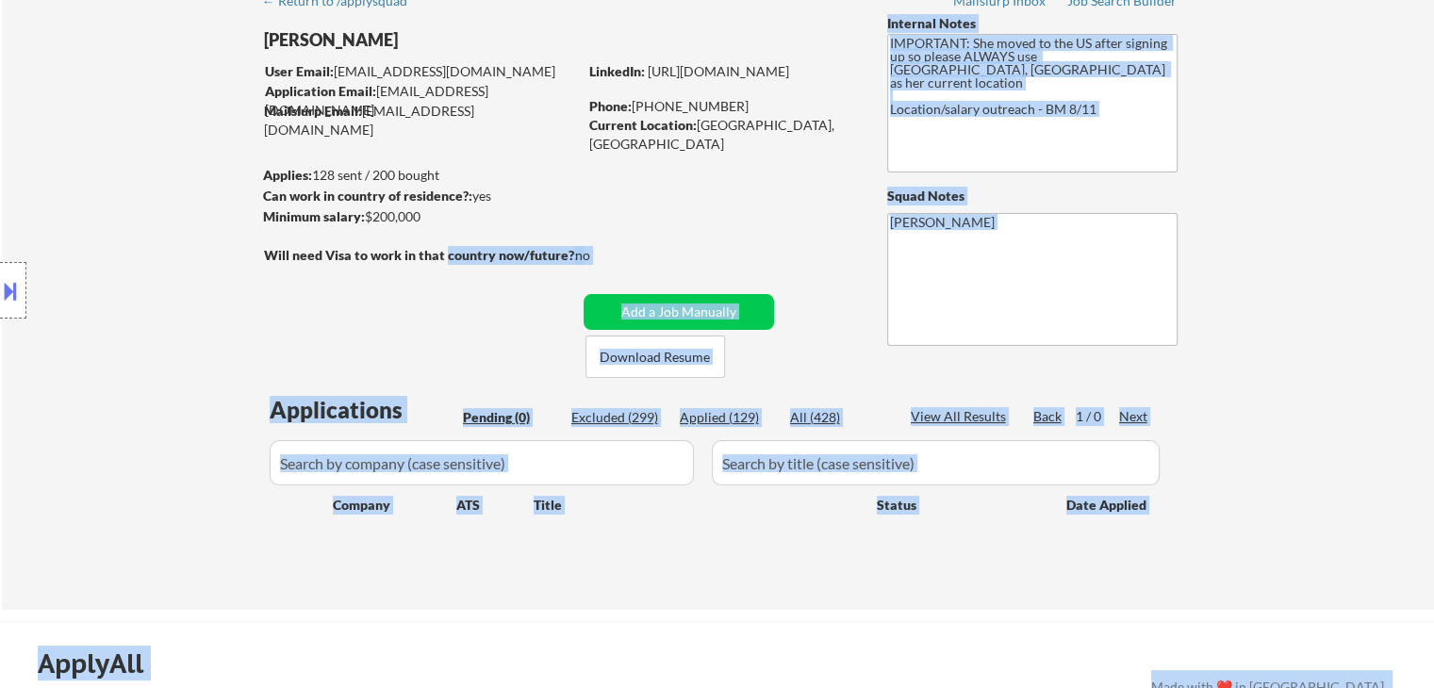
drag, startPoint x: 441, startPoint y: 255, endPoint x: 328, endPoint y: 224, distance: 117.4
click at [328, 224] on body "← Return to /applysquad Mailslurp Inbox Job Search Builder [GEOGRAPHIC_DATA][PE…" at bounding box center [717, 250] width 1434 height 688
click at [336, 227] on div "Location Inclusions:" at bounding box center [169, 291] width 338 height 350
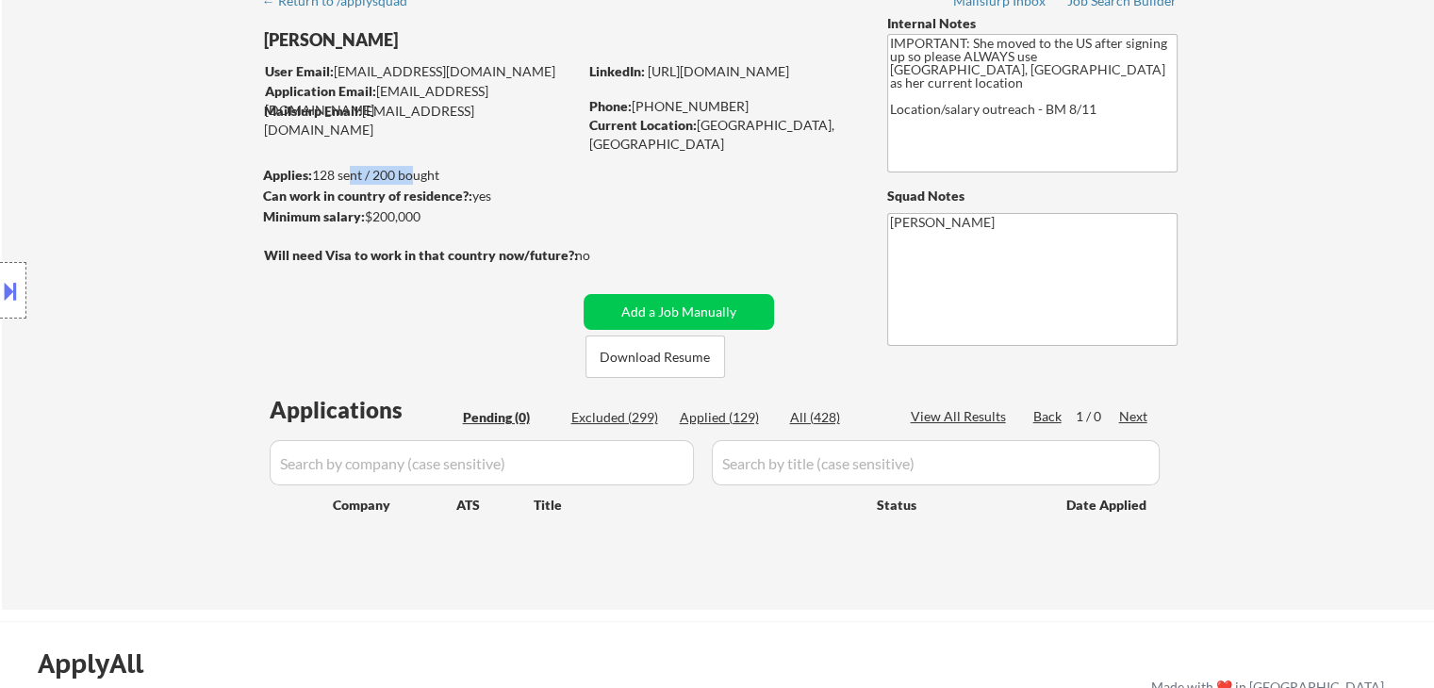
drag, startPoint x: 343, startPoint y: 166, endPoint x: 407, endPoint y: 173, distance: 64.5
click at [407, 173] on div "Applies: 128 sent / 200 bought" at bounding box center [420, 175] width 314 height 19
click at [475, 216] on div "Minimum salary: $200,000" at bounding box center [420, 216] width 314 height 19
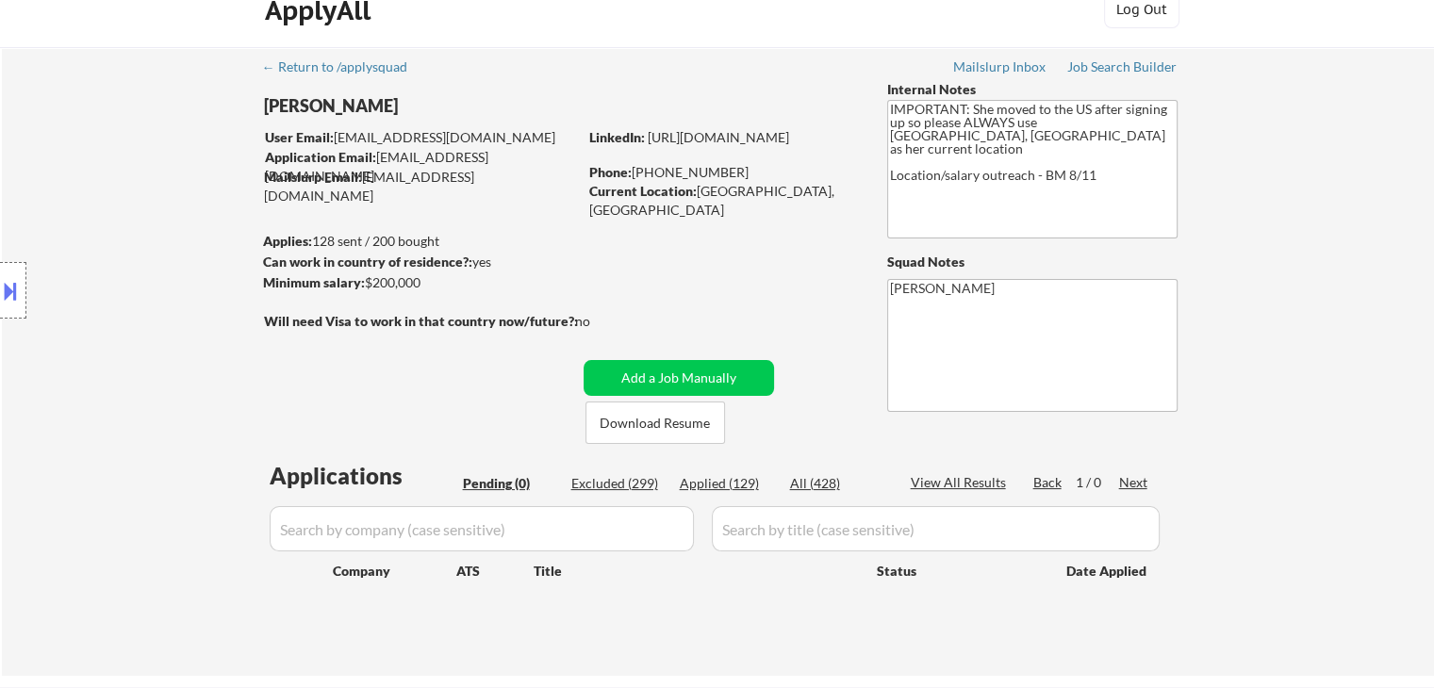
scroll to position [0, 0]
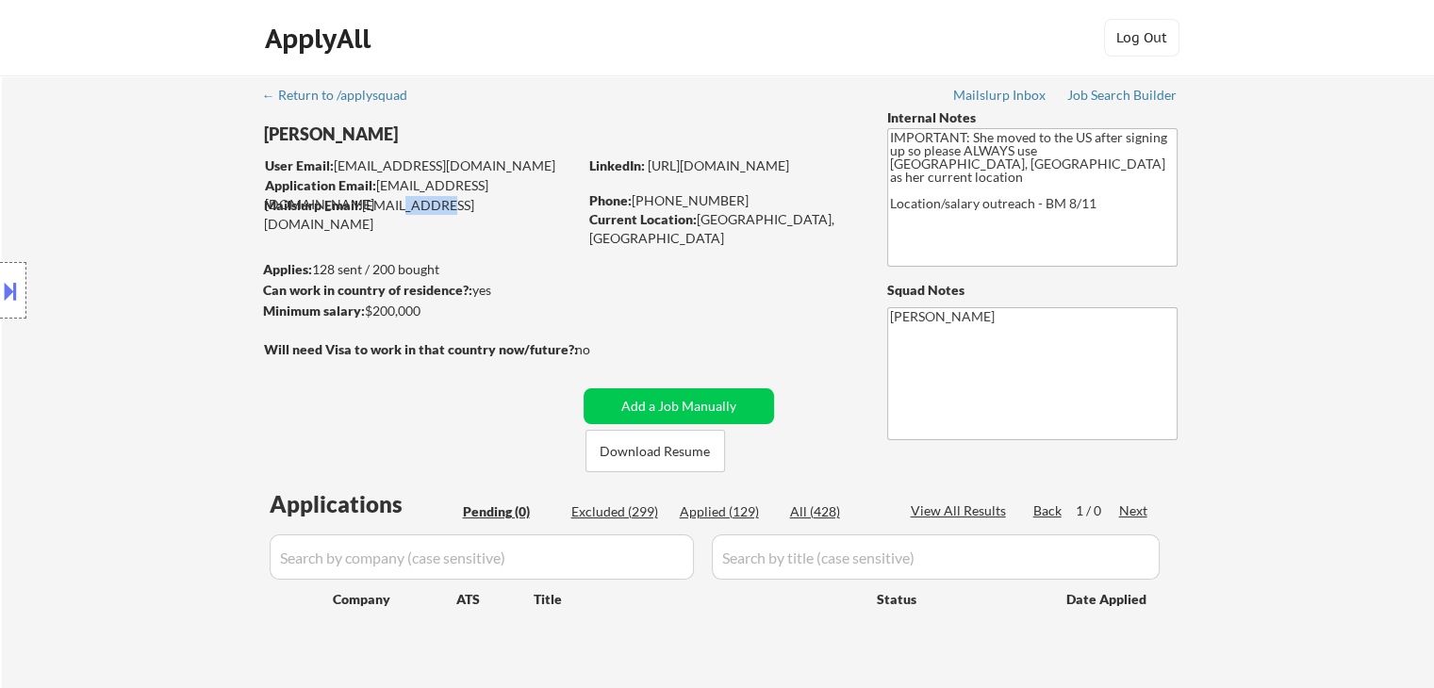
drag, startPoint x: 388, startPoint y: 197, endPoint x: 477, endPoint y: 217, distance: 91.8
click at [422, 202] on div "Mailslurp Email: [EMAIL_ADDRESS][DOMAIN_NAME]" at bounding box center [420, 214] width 313 height 37
click at [489, 221] on div "← Return to /applysquad Mailslurp Inbox Job Search Builder [GEOGRAPHIC_DATA][PE…" at bounding box center [718, 382] width 941 height 614
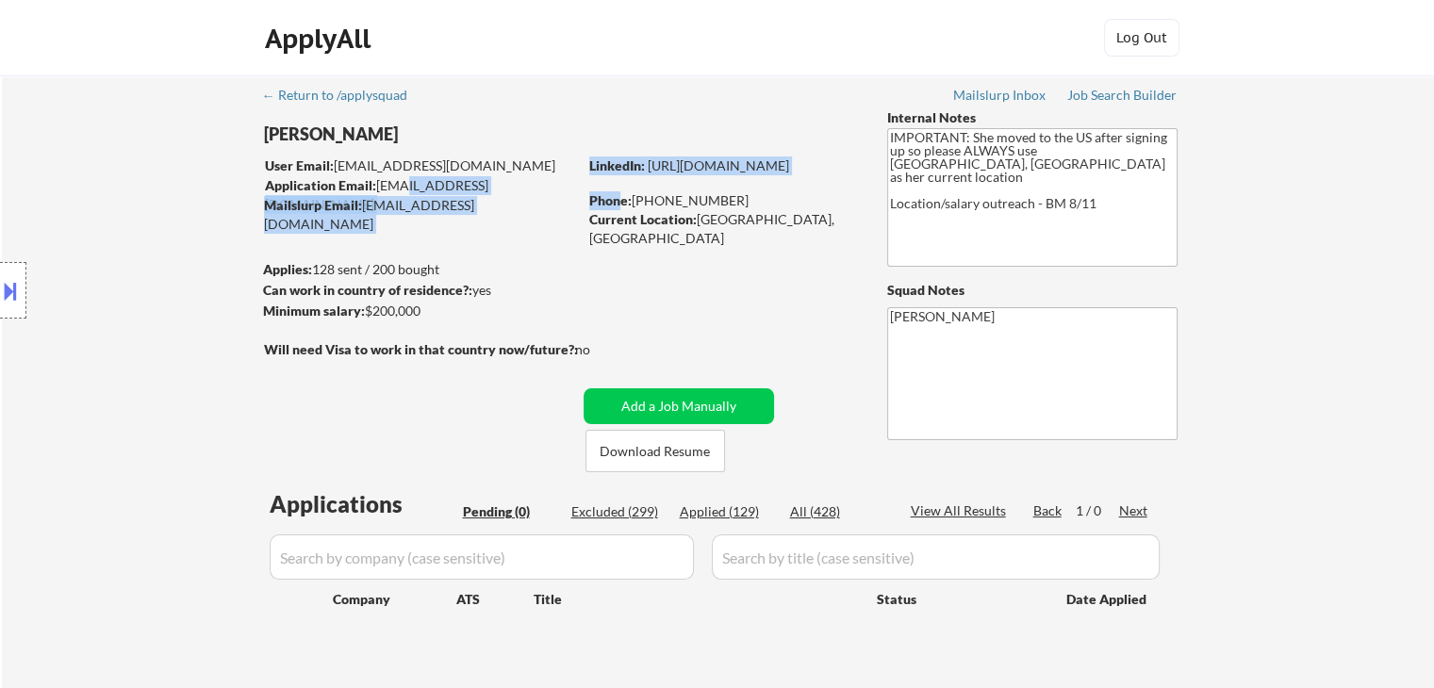
drag, startPoint x: 619, startPoint y: 208, endPoint x: 388, endPoint y: 191, distance: 231.7
click at [392, 182] on div "[PERSON_NAME] User Email: [EMAIL_ADDRESS][DOMAIN_NAME] Application Email: [EMAI…" at bounding box center [571, 290] width 617 height 364
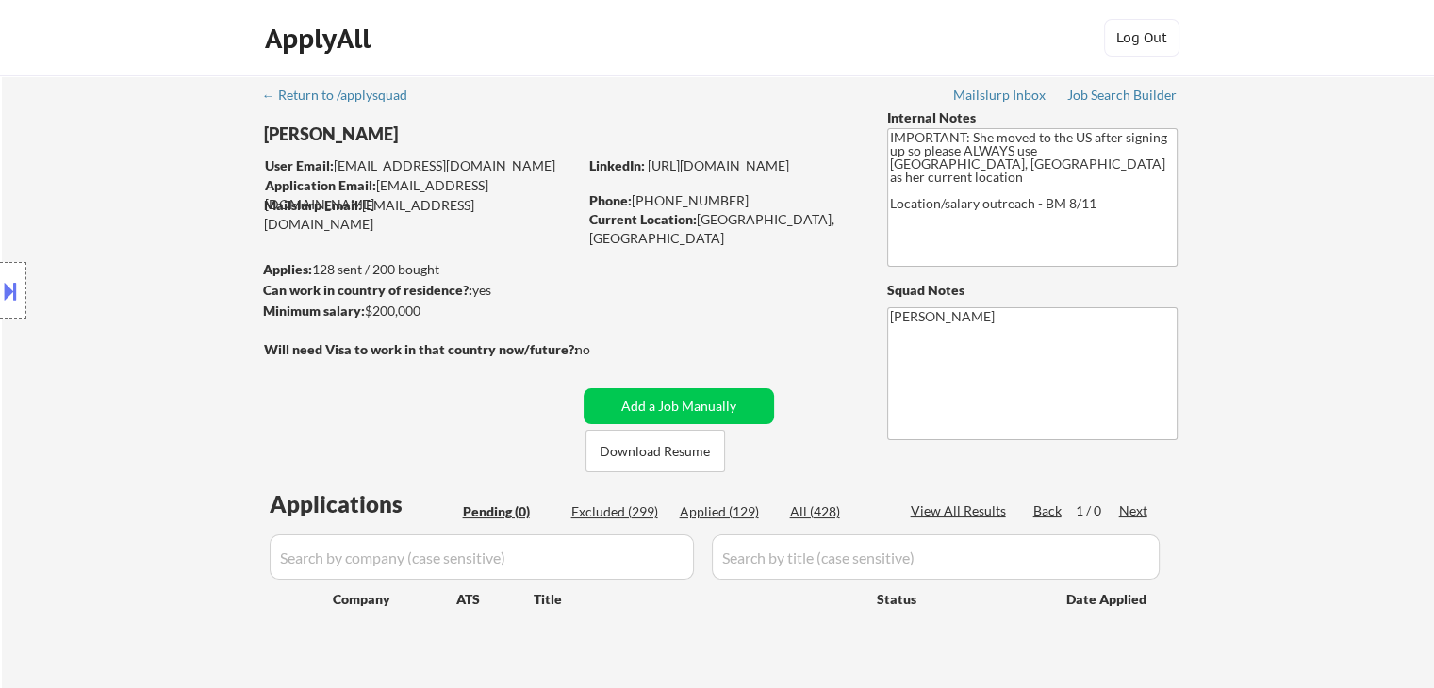
click at [373, 230] on div "← Return to /applysquad Mailslurp Inbox Job Search Builder [GEOGRAPHIC_DATA][PE…" at bounding box center [718, 382] width 941 height 614
drag, startPoint x: 332, startPoint y: 269, endPoint x: 443, endPoint y: 267, distance: 111.3
click at [443, 267] on body "← Return to /applysquad Mailslurp Inbox Job Search Builder [GEOGRAPHIC_DATA][PE…" at bounding box center [717, 344] width 1434 height 688
click at [453, 268] on div "Applies: 128 sent / 200 bought" at bounding box center [420, 269] width 314 height 19
drag, startPoint x: 441, startPoint y: 265, endPoint x: 340, endPoint y: 257, distance: 102.2
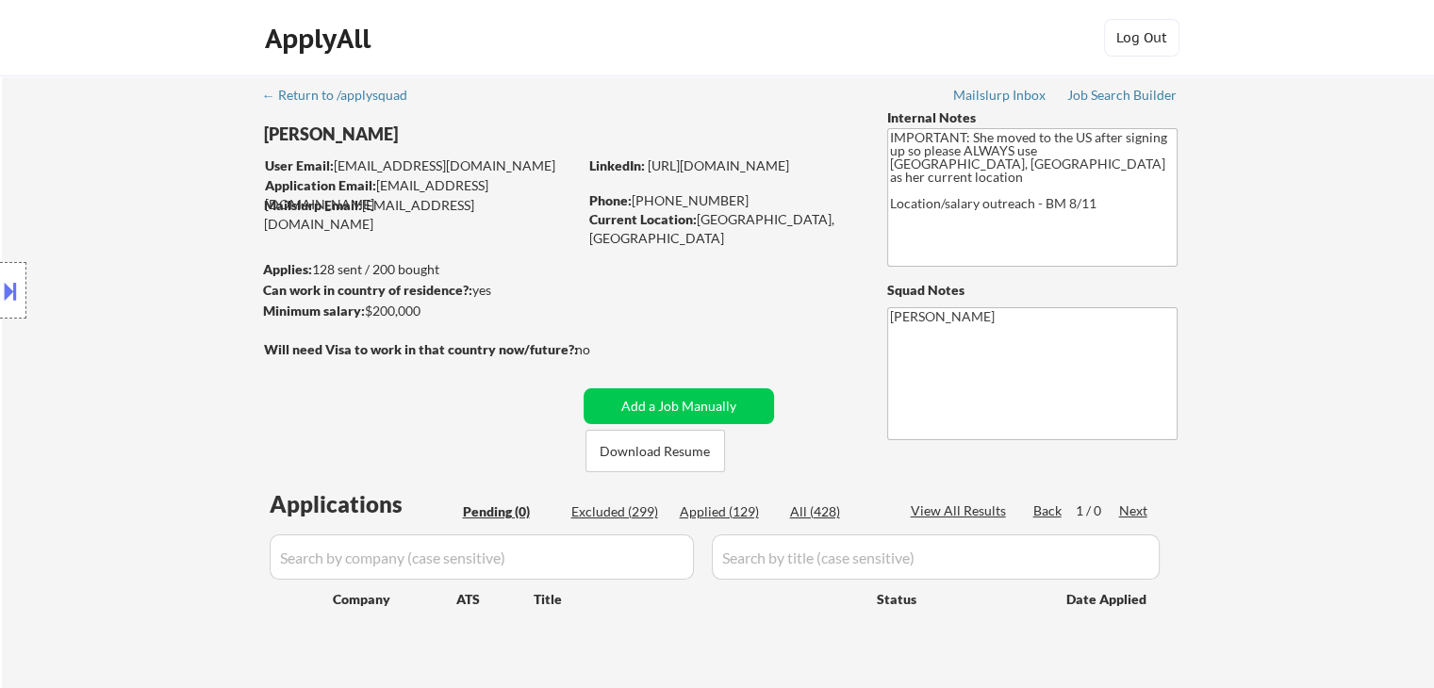
click at [340, 257] on div "← Return to /applysquad Mailslurp Inbox Job Search Builder [GEOGRAPHIC_DATA][PE…" at bounding box center [718, 382] width 941 height 614
click at [327, 262] on div "Location Inclusions:" at bounding box center [169, 291] width 338 height 350
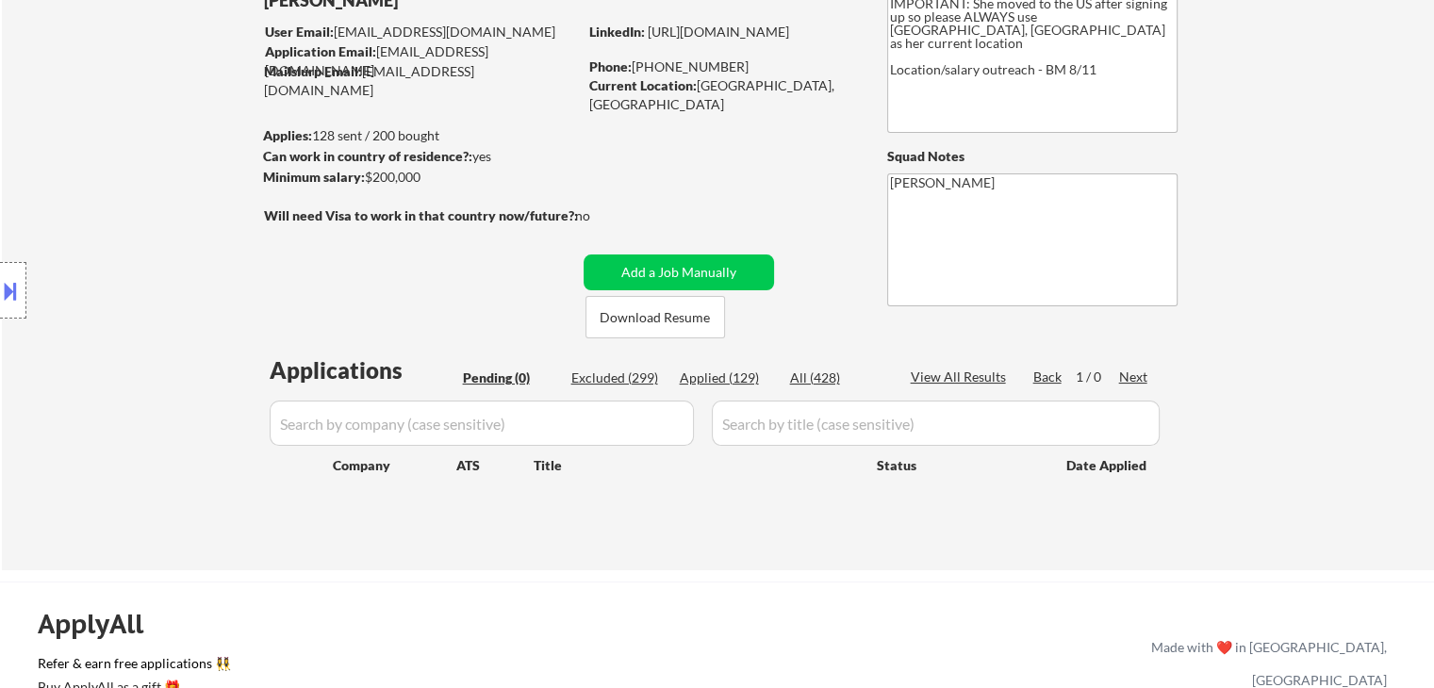
scroll to position [189, 0]
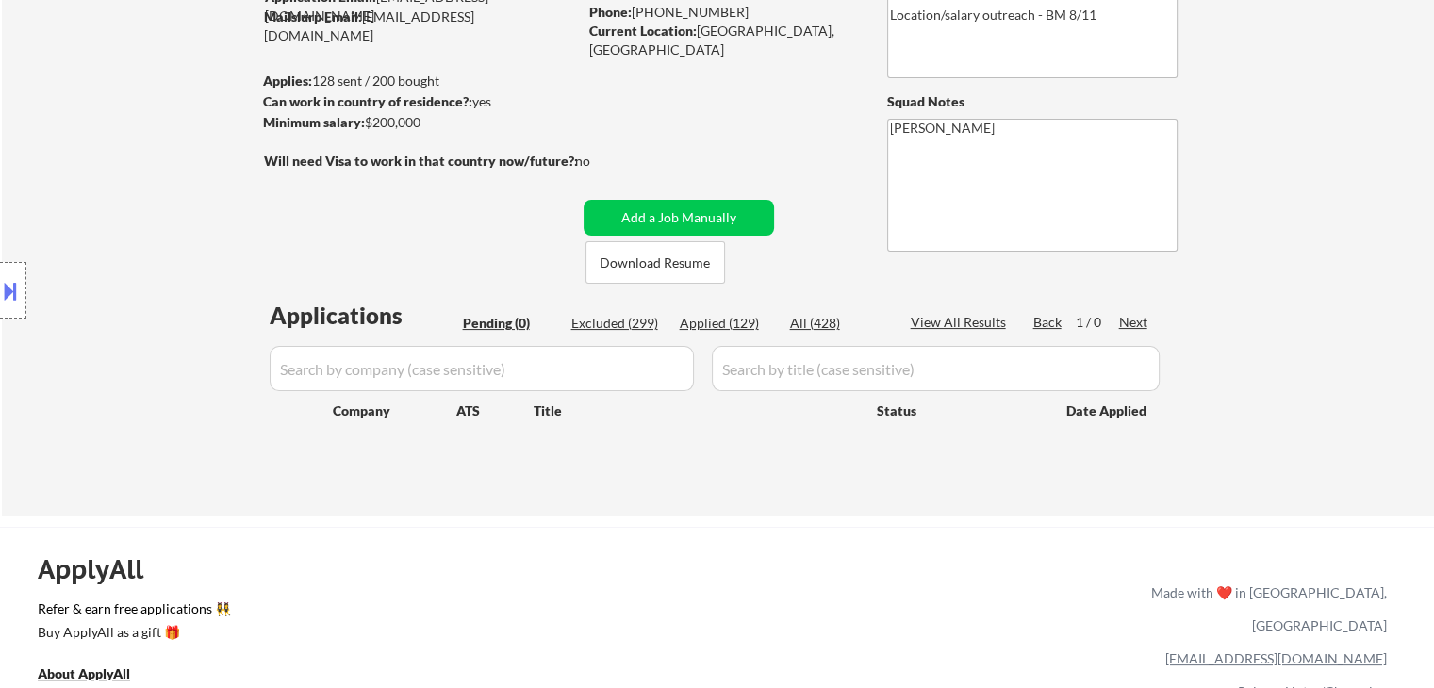
click at [139, 226] on div "Location Inclusions:" at bounding box center [169, 291] width 338 height 350
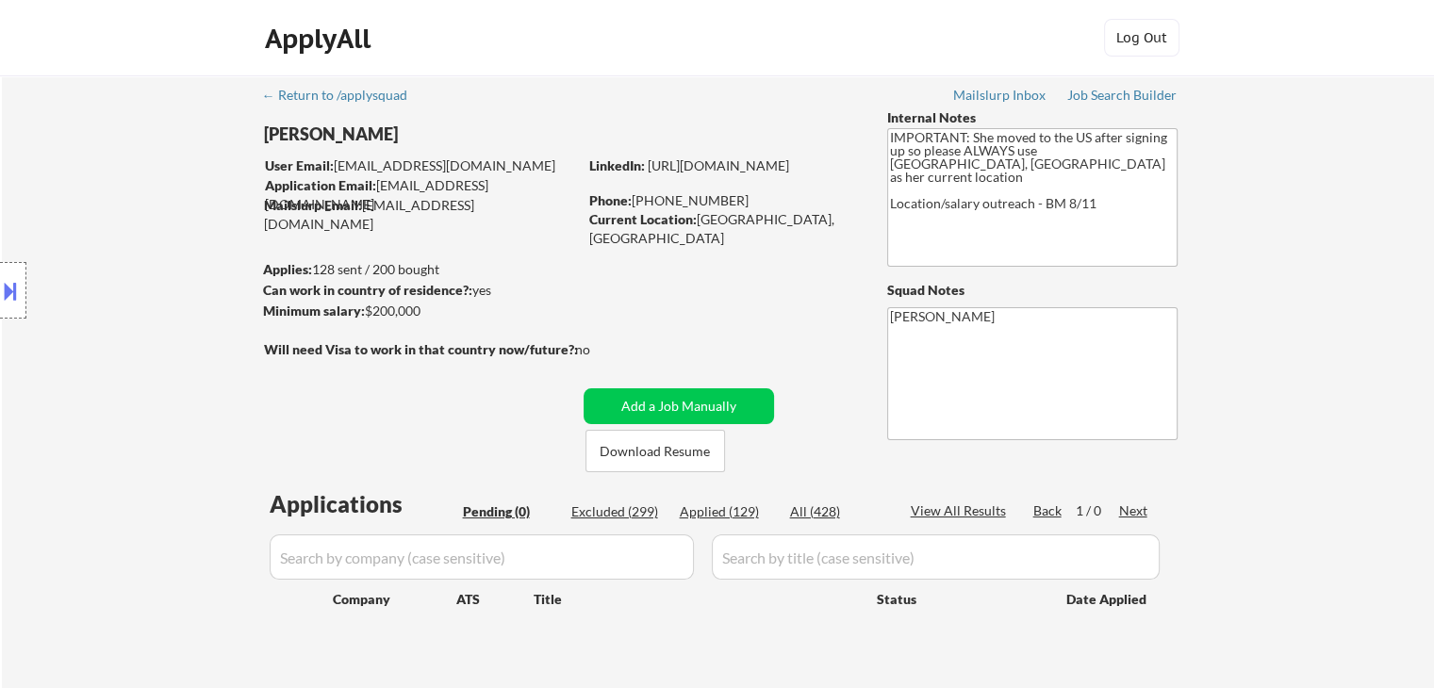
click at [141, 197] on div "Location Inclusions:" at bounding box center [169, 291] width 338 height 350
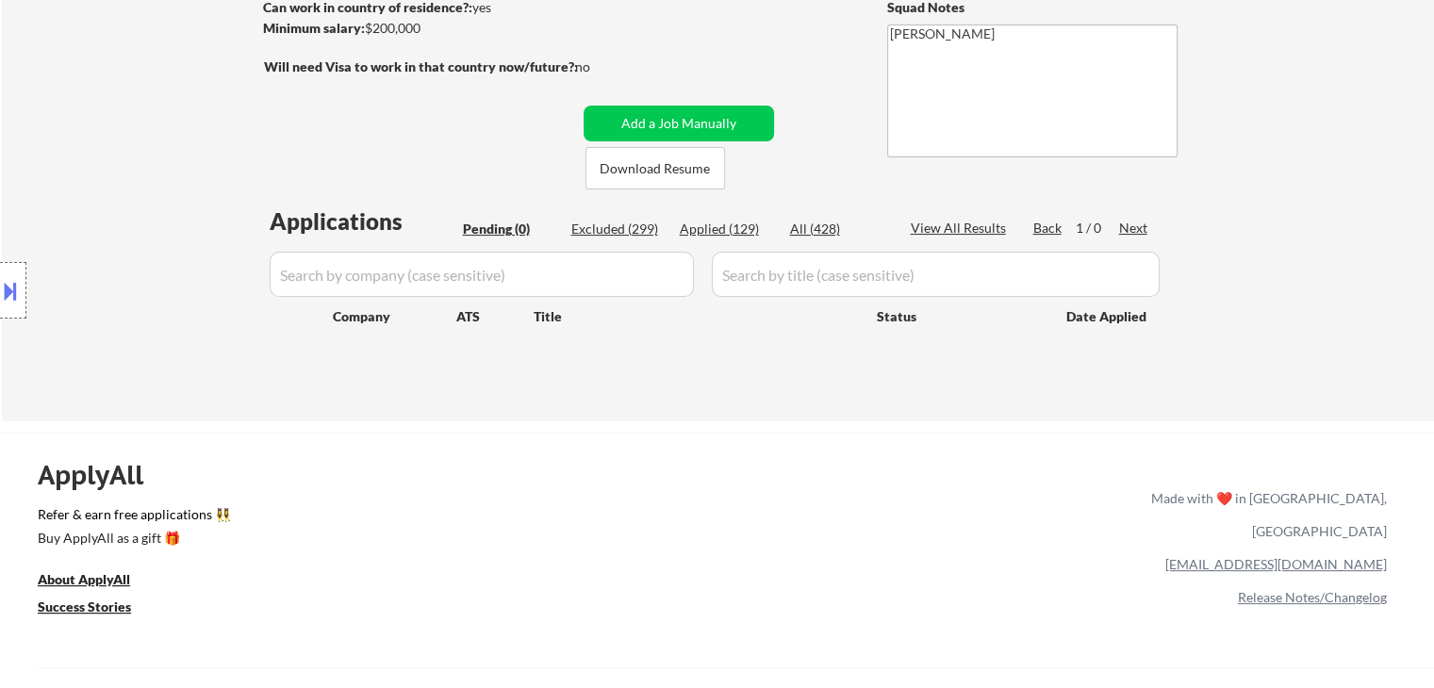
click at [143, 197] on div "Location Inclusions:" at bounding box center [169, 291] width 338 height 350
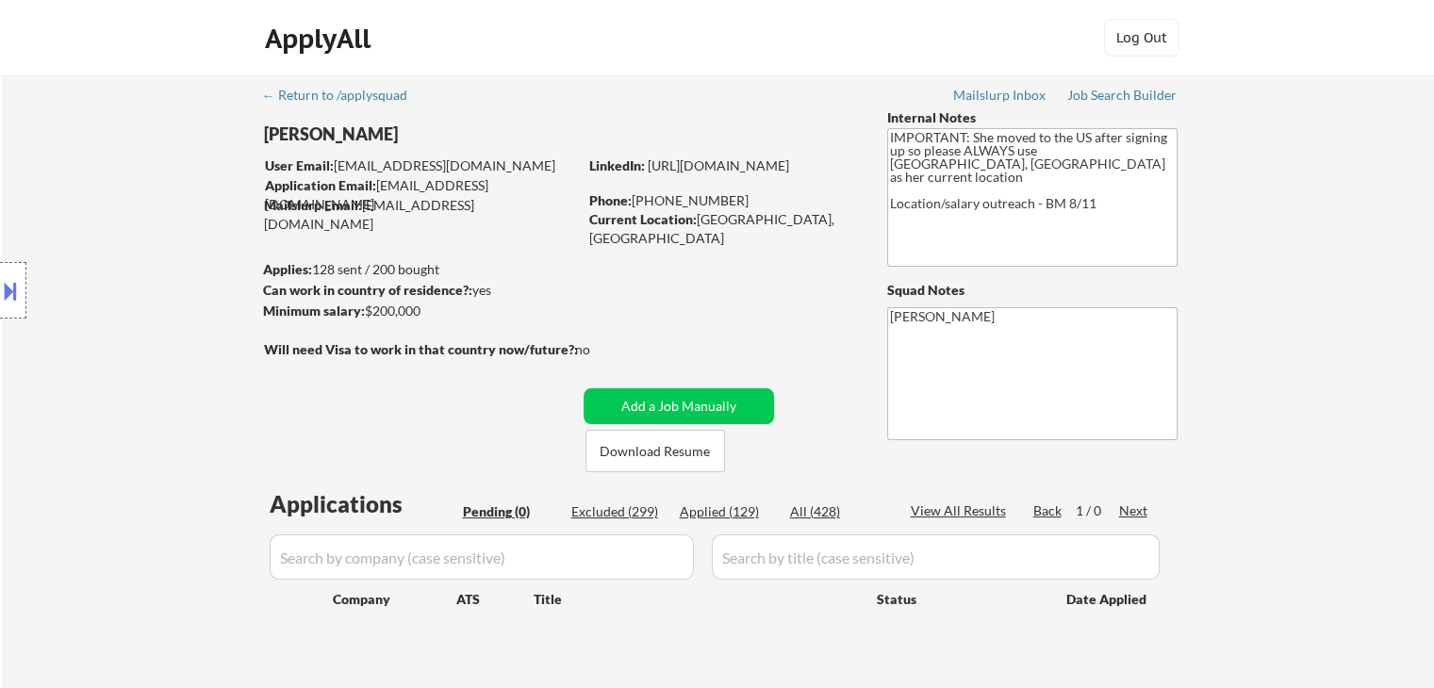
click at [170, 198] on div "Location Inclusions:" at bounding box center [169, 291] width 338 height 350
click at [160, 216] on div "Location Inclusions:" at bounding box center [169, 291] width 338 height 350
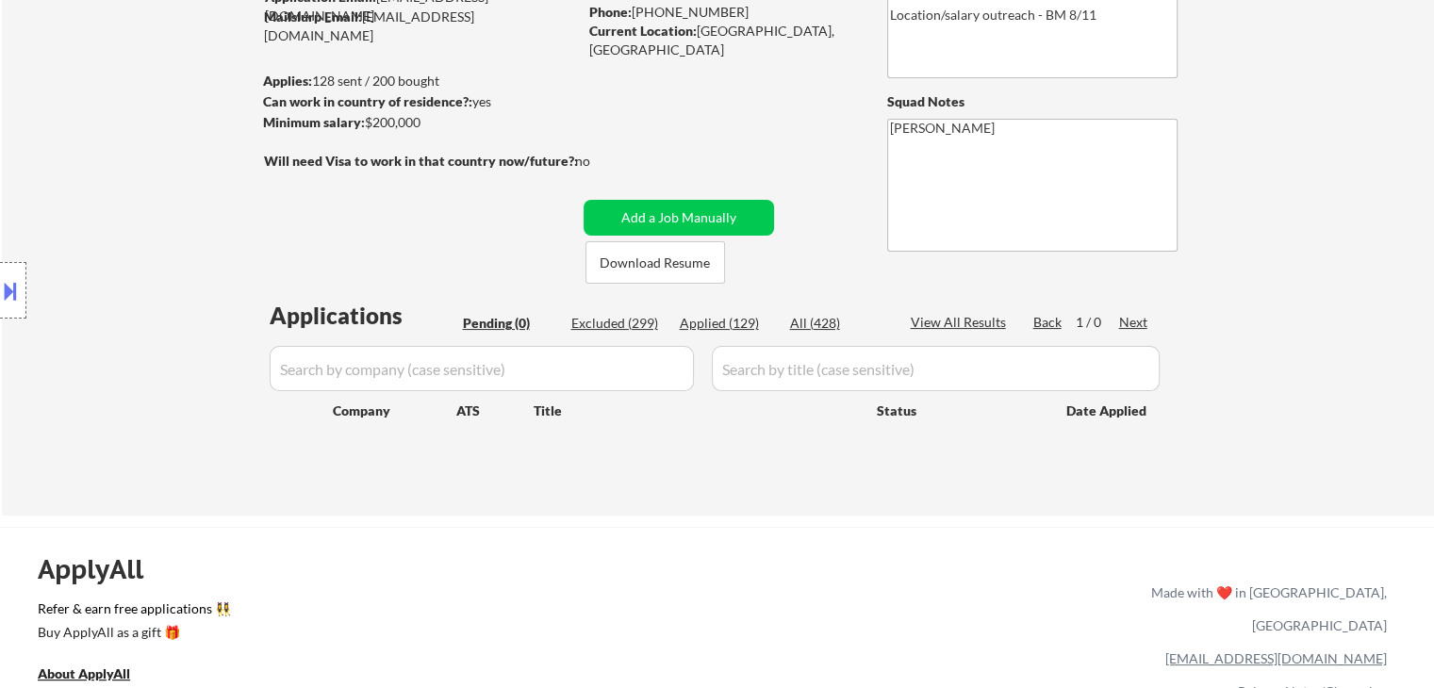
click at [159, 218] on div "Location Inclusions:" at bounding box center [169, 291] width 338 height 350
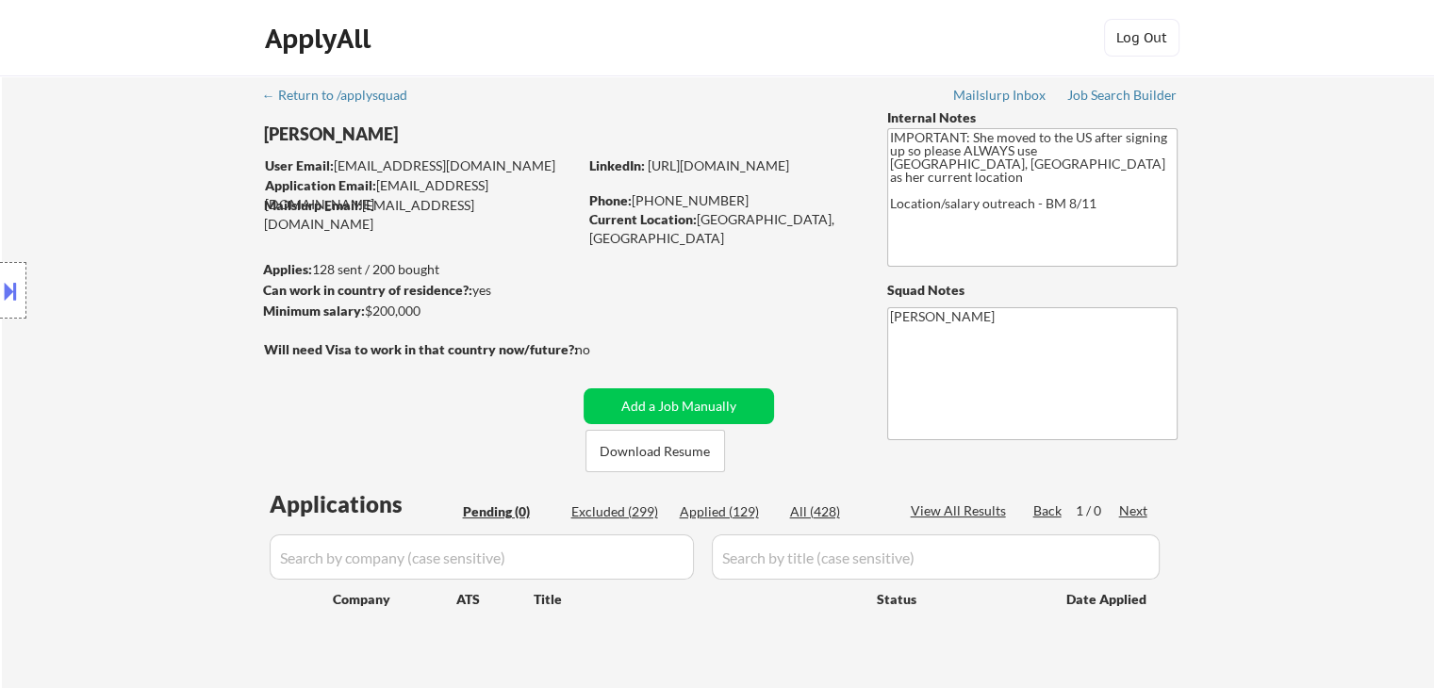
click at [159, 218] on div "Location Inclusions:" at bounding box center [169, 291] width 338 height 350
click at [159, 219] on div "Location Inclusions:" at bounding box center [169, 291] width 338 height 350
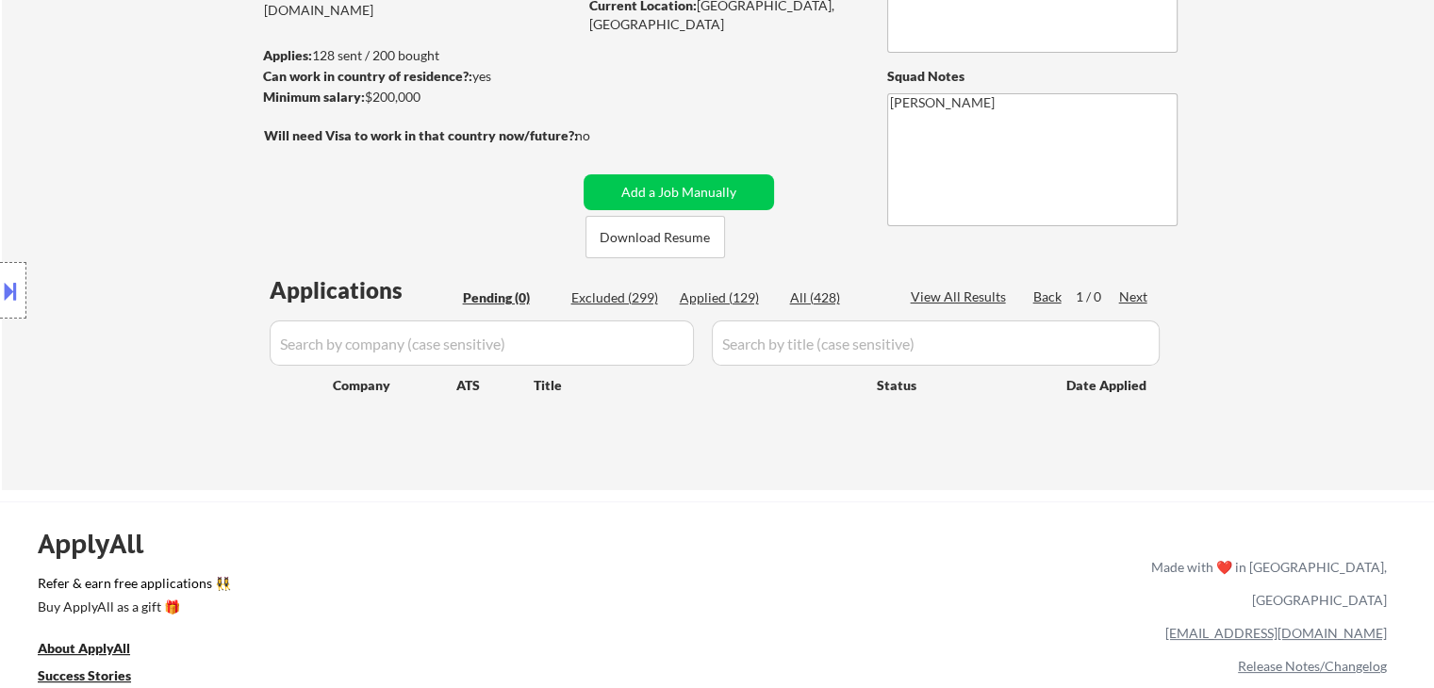
scroll to position [283, 0]
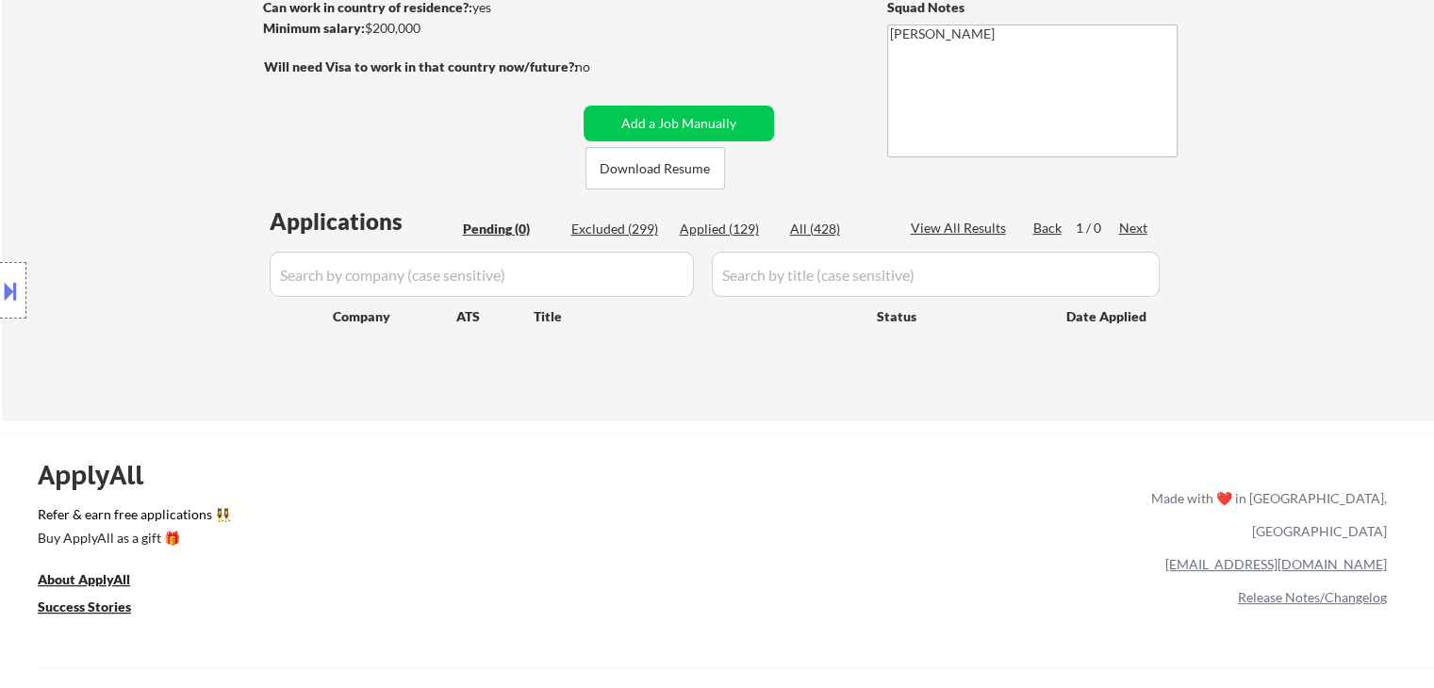
click at [162, 219] on div "Location Inclusions:" at bounding box center [169, 291] width 338 height 350
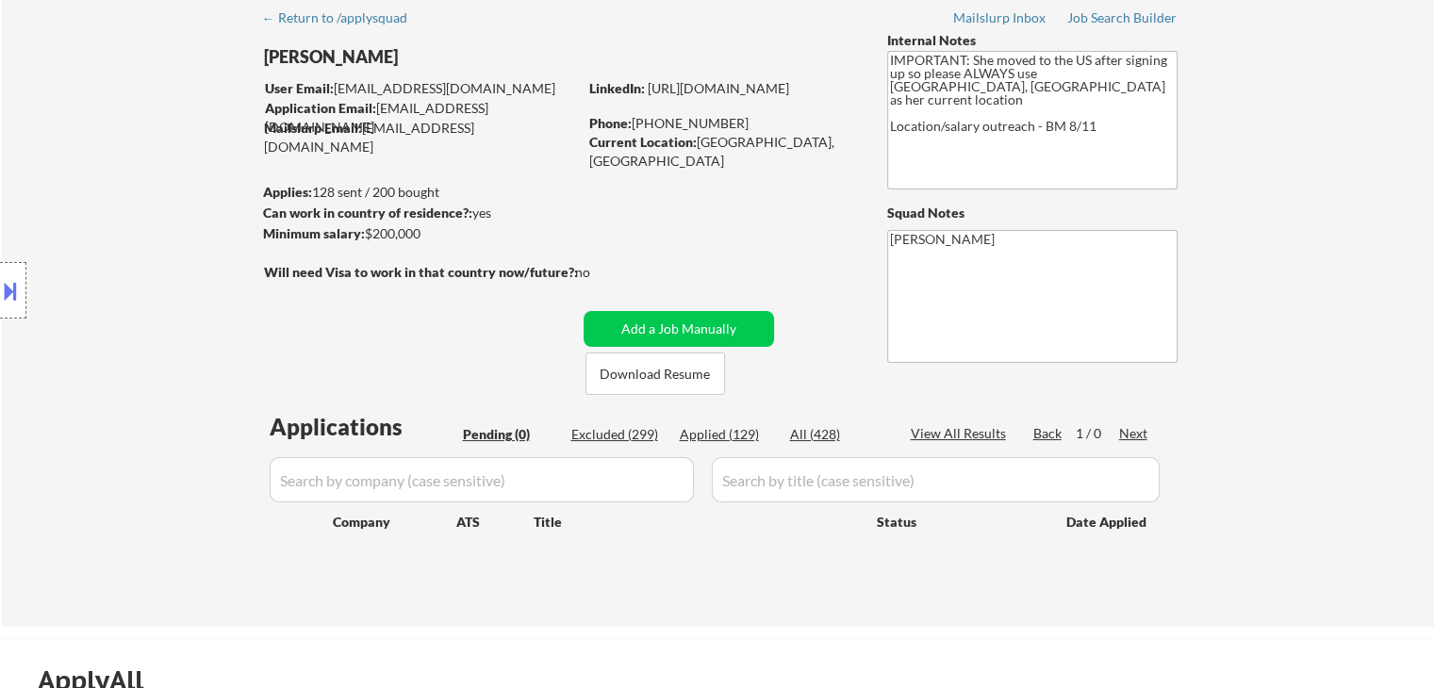
scroll to position [0, 0]
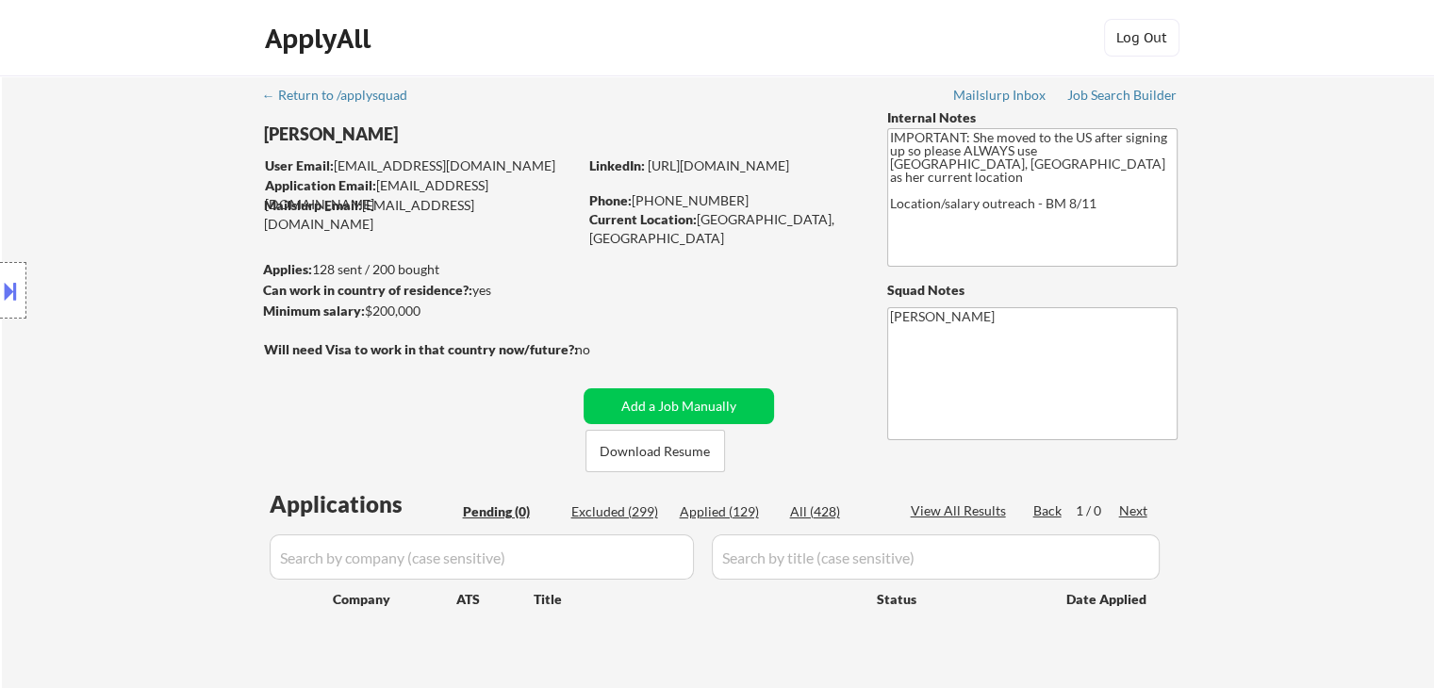
click at [158, 231] on div "Location Inclusions:" at bounding box center [169, 291] width 338 height 350
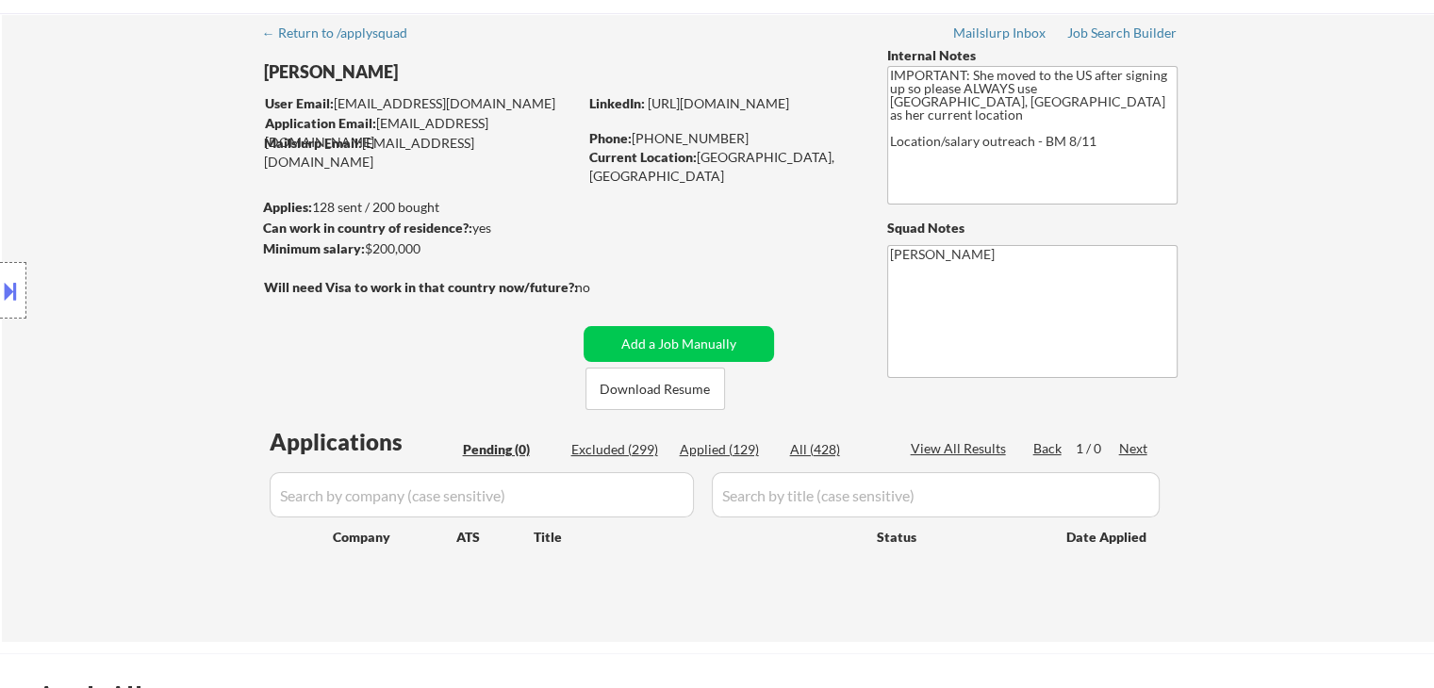
scroll to position [94, 0]
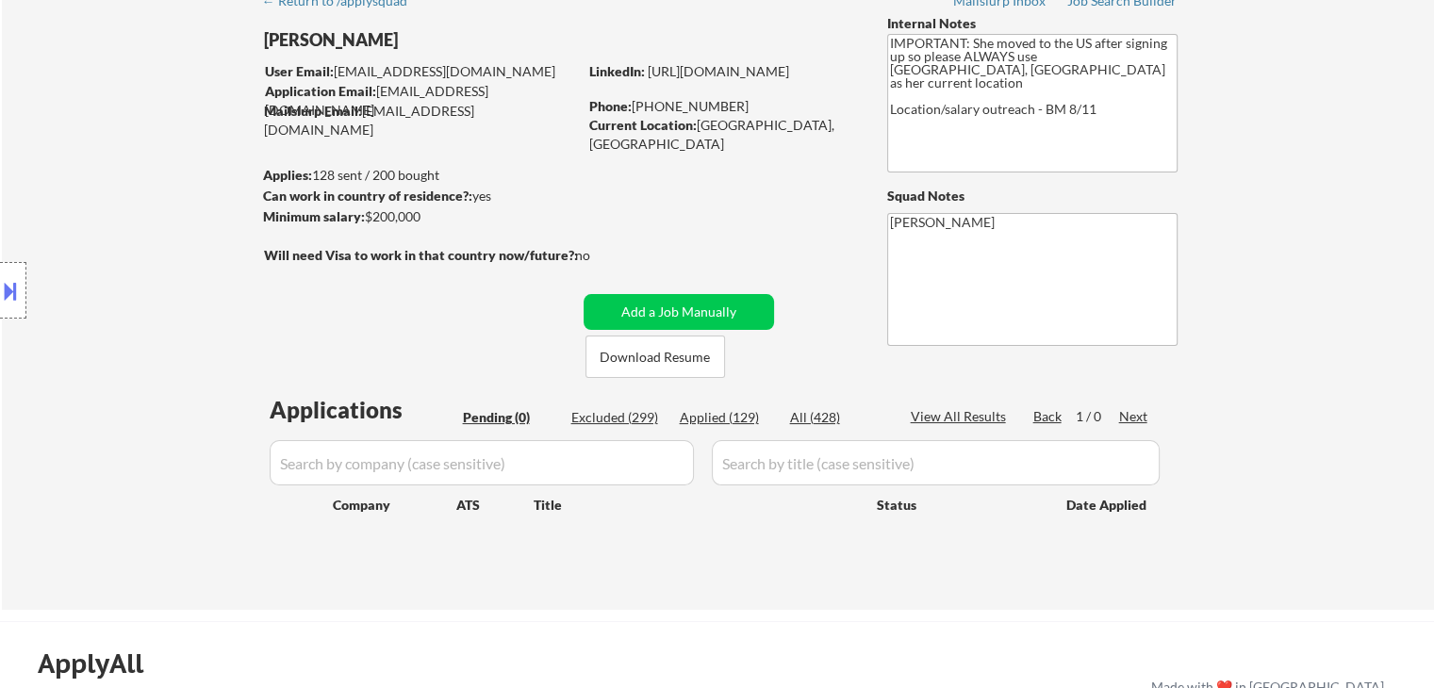
click at [165, 228] on div "Location Inclusions:" at bounding box center [169, 291] width 338 height 350
click at [171, 228] on div "Location Inclusions:" at bounding box center [169, 291] width 338 height 350
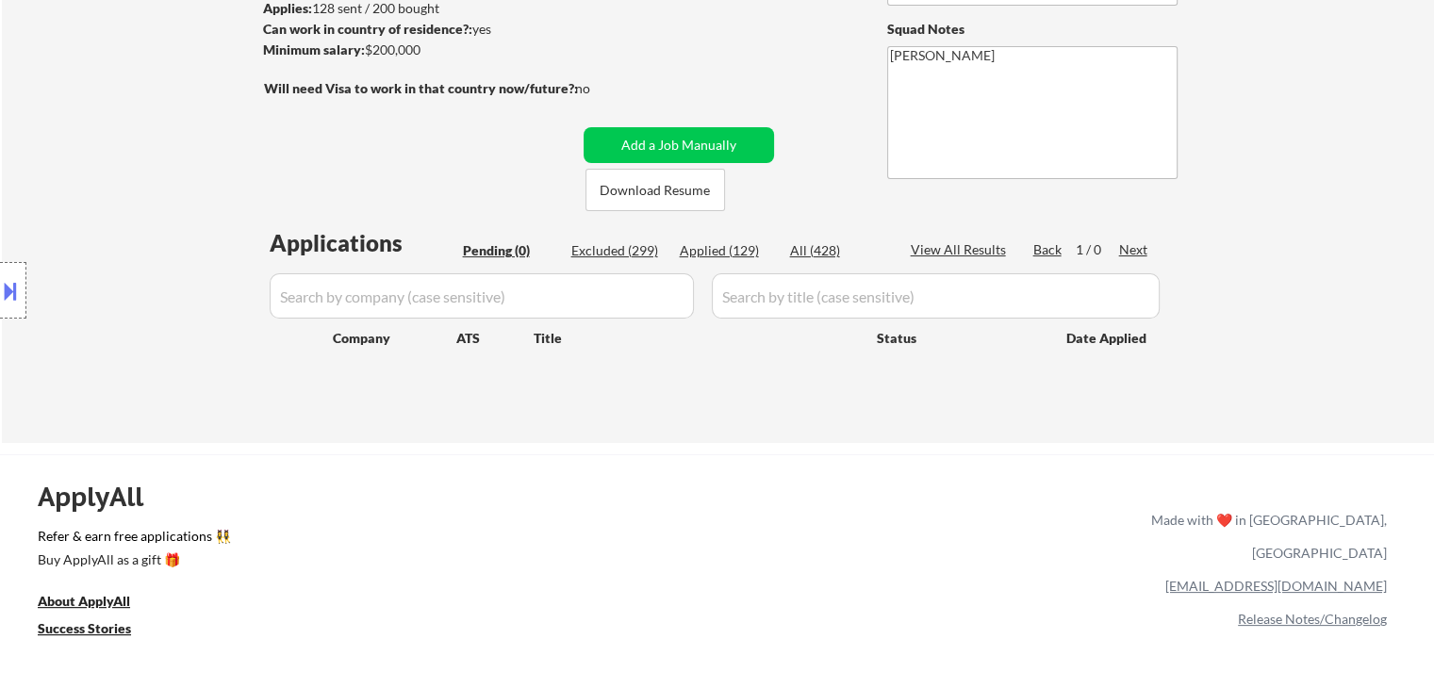
scroll to position [283, 0]
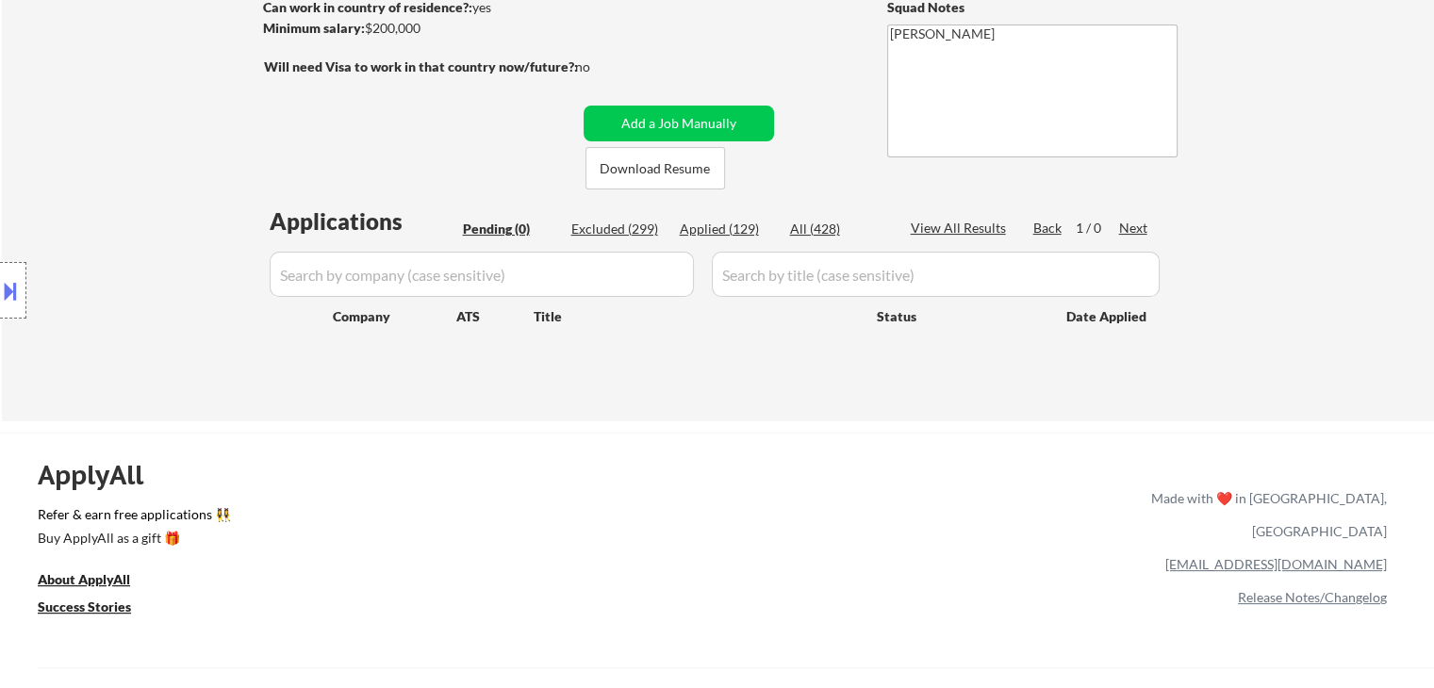
click at [171, 231] on div "Location Inclusions:" at bounding box center [169, 291] width 338 height 350
click at [170, 223] on div "Location Inclusions:" at bounding box center [169, 291] width 338 height 350
click at [351, 143] on div "← Return to /applysquad Mailslurp Inbox Job Search Builder [GEOGRAPHIC_DATA][PE…" at bounding box center [718, 100] width 941 height 614
click at [350, 141] on div "← Return to /applysquad Mailslurp Inbox Job Search Builder [GEOGRAPHIC_DATA][PE…" at bounding box center [718, 100] width 941 height 614
drag, startPoint x: 216, startPoint y: 177, endPoint x: 226, endPoint y: 178, distance: 10.4
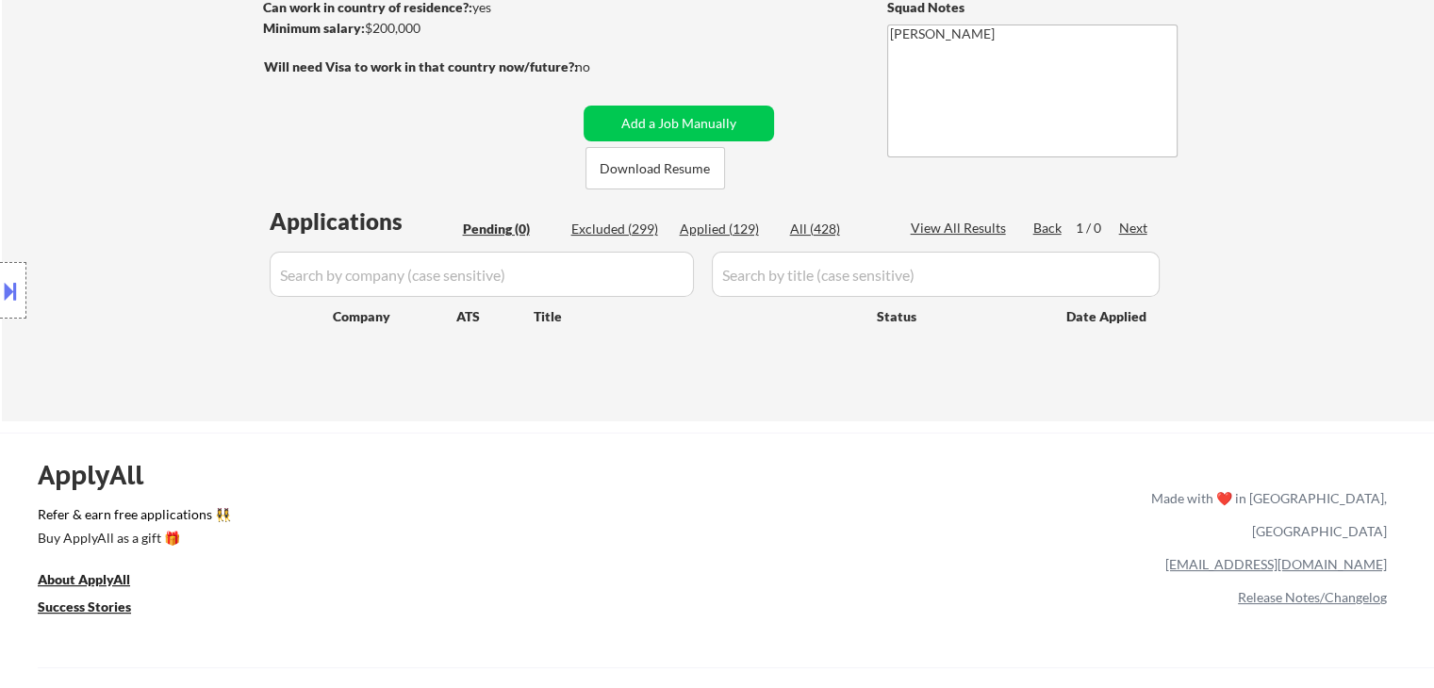
click at [226, 178] on div "Location Inclusions:" at bounding box center [169, 291] width 338 height 350
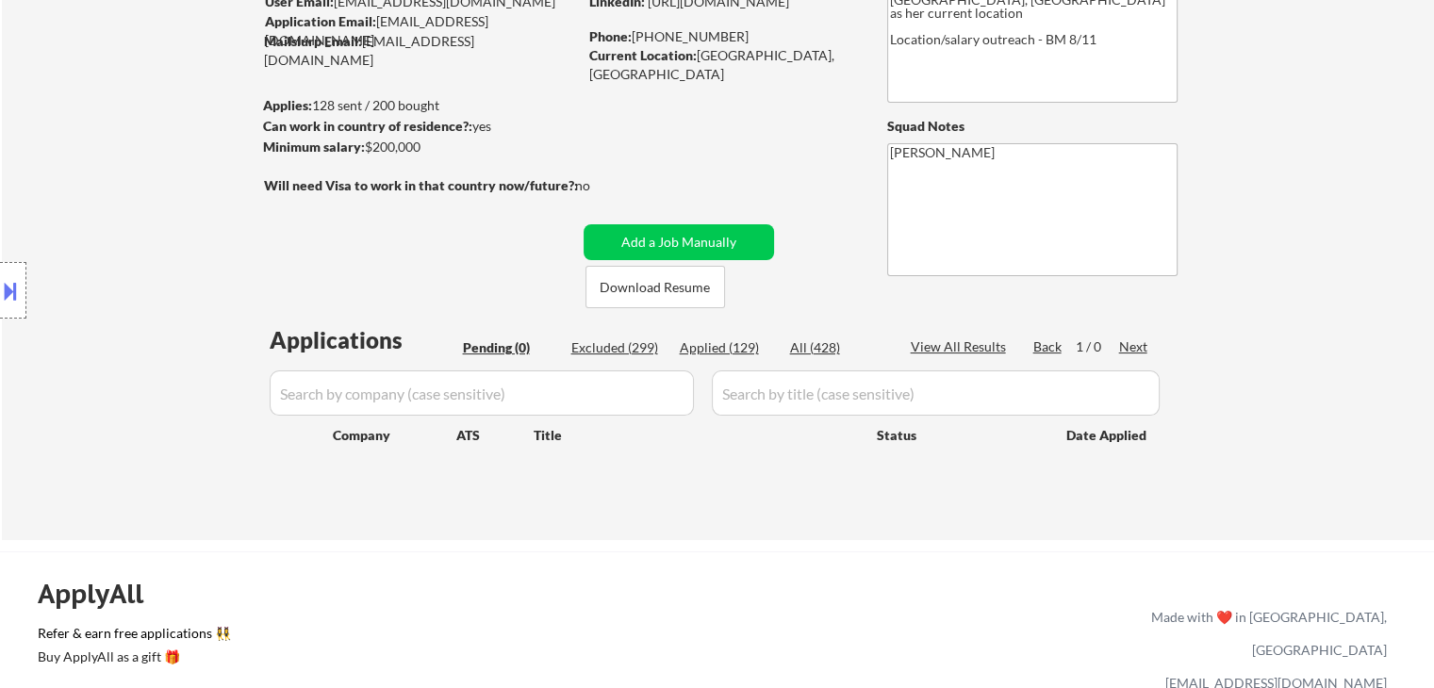
scroll to position [94, 0]
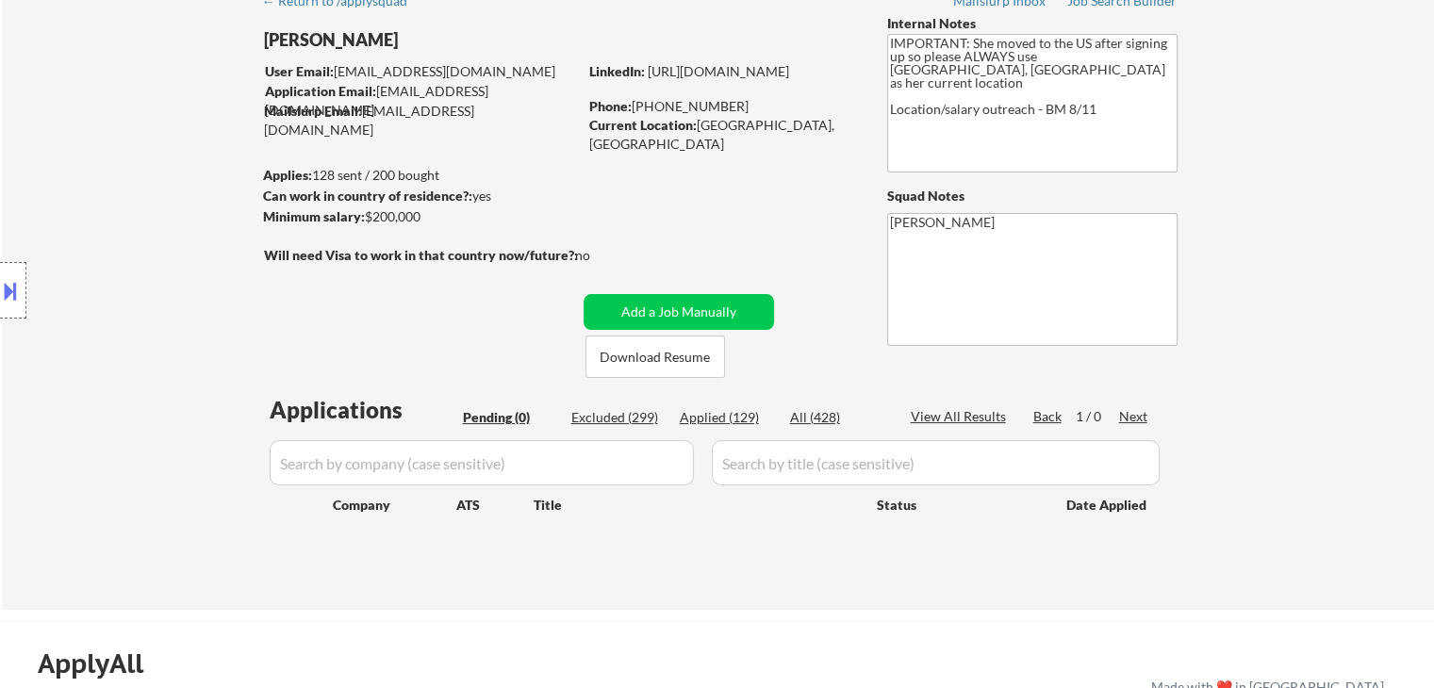
click at [204, 235] on div "Location Inclusions:" at bounding box center [169, 291] width 338 height 350
click at [245, 323] on div "Location Inclusions:" at bounding box center [169, 291] width 338 height 350
drag, startPoint x: 1255, startPoint y: 201, endPoint x: 1255, endPoint y: 183, distance: 17.9
click at [1255, 190] on div "← Return to /applysquad Mailslurp Inbox Job Search Builder [GEOGRAPHIC_DATA][PE…" at bounding box center [718, 295] width 1433 height 629
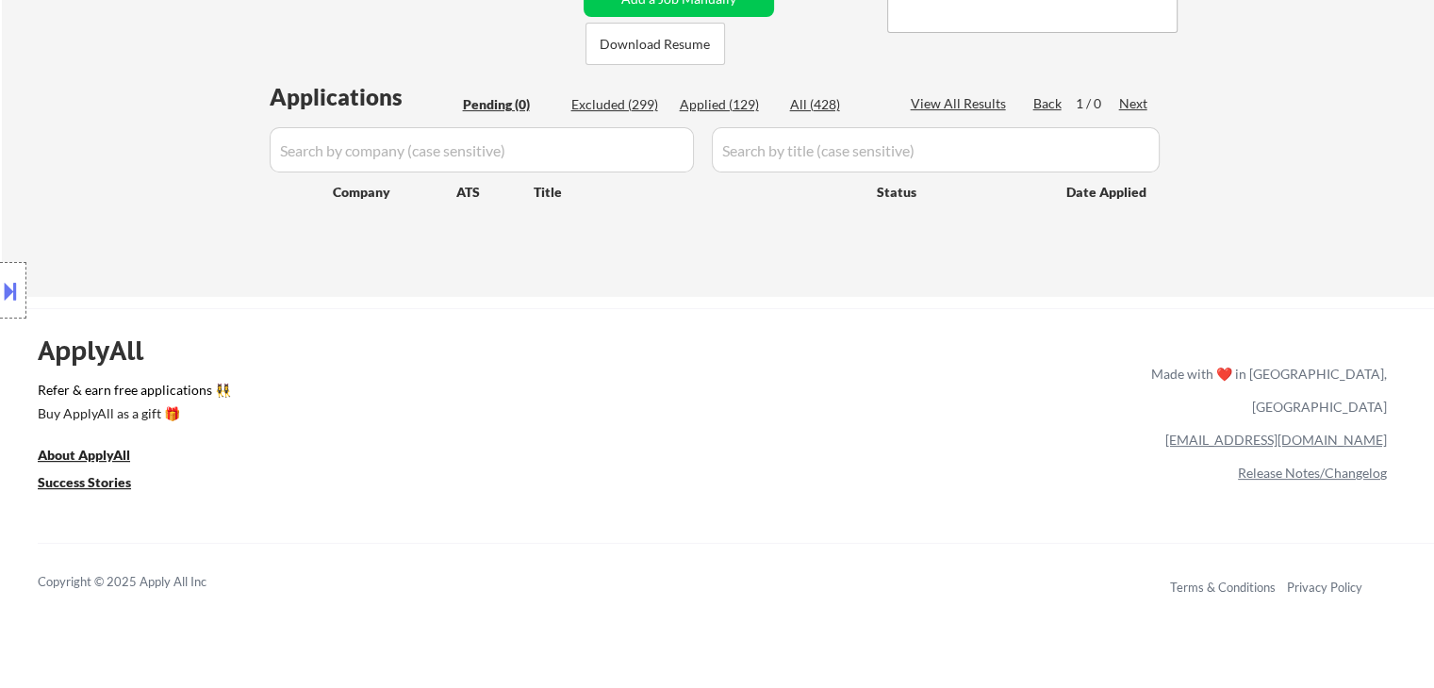
scroll to position [660, 0]
